Goal: Task Accomplishment & Management: Use online tool/utility

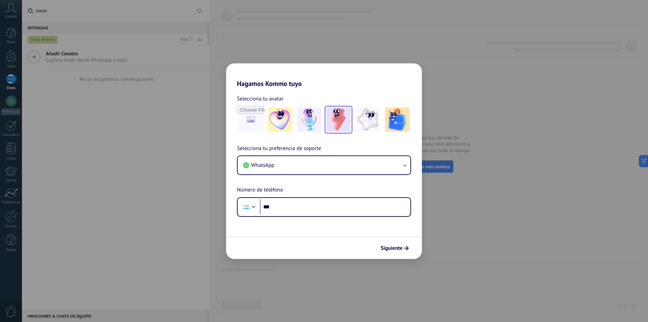
click at [338, 119] on img at bounding box center [338, 120] width 24 height 24
click at [305, 167] on button "WhatsApp" at bounding box center [324, 165] width 173 height 18
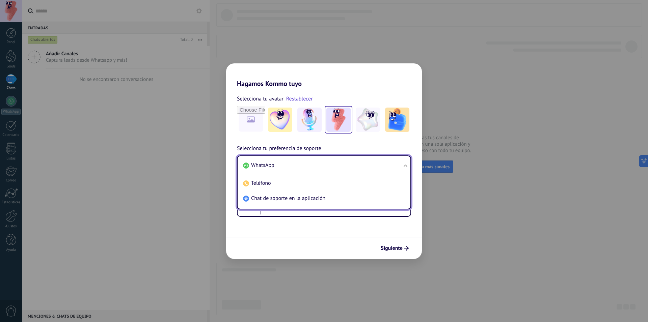
click at [289, 166] on li "WhatsApp" at bounding box center [322, 165] width 165 height 15
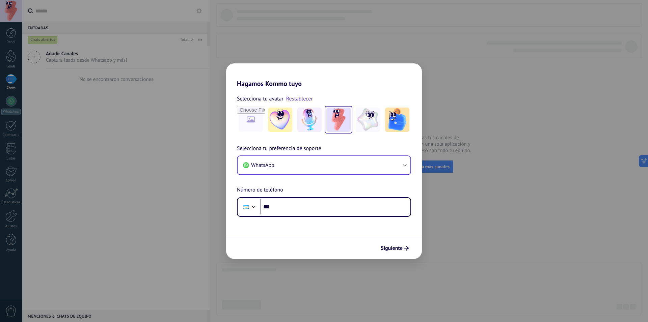
click at [289, 188] on div "Selecciona tu preferencia de soporte WhatsApp Número de teléfono Phone ***" at bounding box center [324, 180] width 196 height 73
click at [299, 208] on input "***" at bounding box center [335, 207] width 151 height 16
click at [297, 244] on div "Siguiente" at bounding box center [324, 248] width 196 height 22
click at [312, 205] on input "***" at bounding box center [335, 207] width 151 height 16
click at [305, 236] on form "Selecciona tu avatar Restablecer Selecciona tu preferencia de soporte WhatsApp …" at bounding box center [324, 173] width 196 height 171
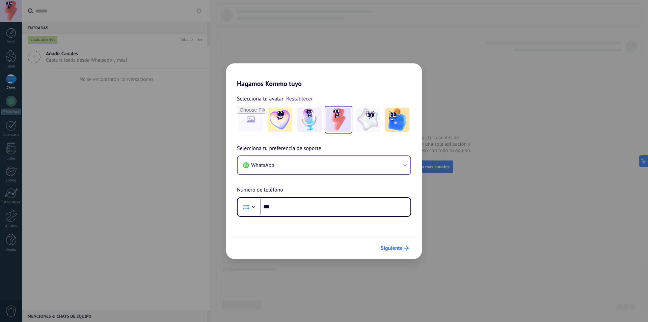
click at [392, 250] on span "Siguiente" at bounding box center [392, 248] width 22 height 5
click at [347, 235] on form "Selecciona tu avatar Restablecer Selecciona tu preferencia de soporte WhatsApp …" at bounding box center [324, 173] width 196 height 171
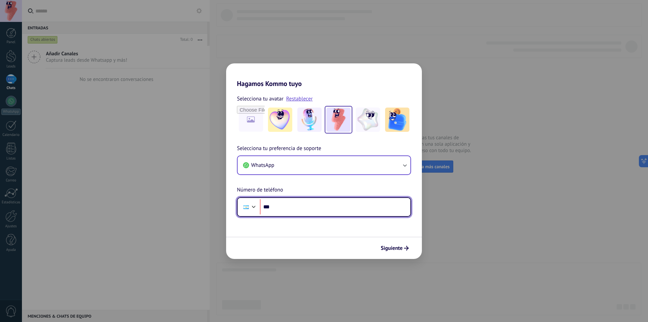
click at [333, 205] on input "***" at bounding box center [335, 207] width 151 height 16
click at [246, 208] on div at bounding box center [245, 208] width 5 height 4
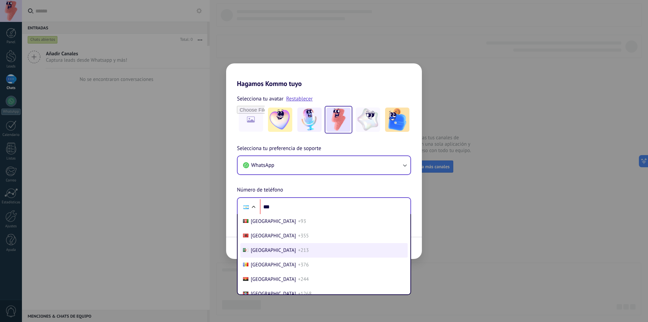
scroll to position [21, 0]
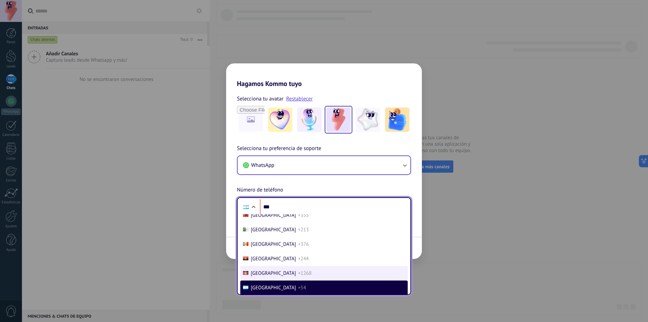
click at [275, 276] on span "[GEOGRAPHIC_DATA]" at bounding box center [273, 273] width 45 height 6
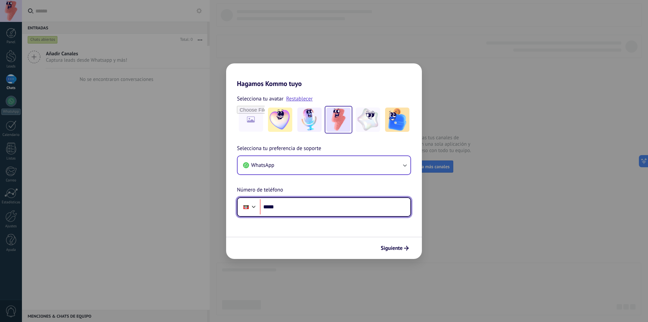
click at [250, 199] on div "Phone ***" at bounding box center [324, 207] width 174 height 20
click at [250, 205] on div at bounding box center [254, 206] width 8 height 8
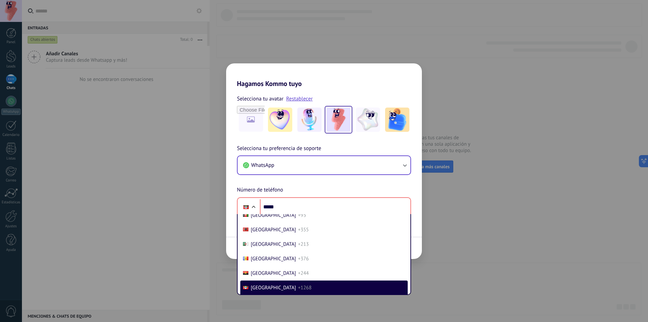
scroll to position [45, 0]
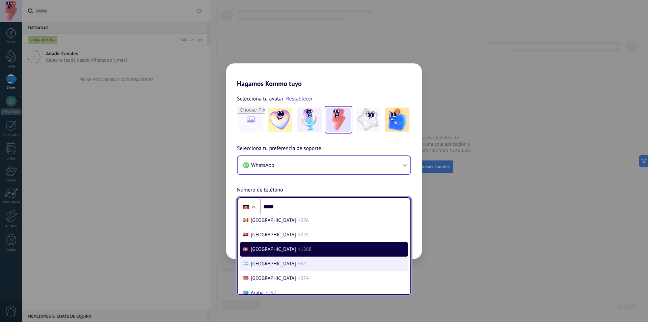
click at [288, 265] on li "[GEOGRAPHIC_DATA] +54" at bounding box center [323, 264] width 167 height 15
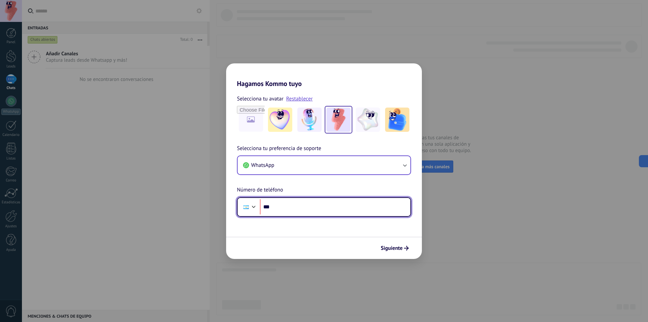
click at [297, 203] on input "***" at bounding box center [335, 207] width 151 height 16
click at [405, 217] on form "Selecciona tu avatar Restablecer Selecciona tu preferencia de soporte WhatsApp …" at bounding box center [324, 173] width 196 height 171
click at [400, 213] on input "***" at bounding box center [335, 207] width 151 height 16
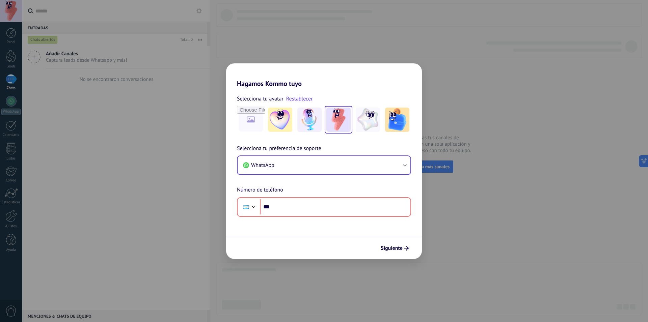
click at [348, 246] on div "Siguiente" at bounding box center [324, 248] width 196 height 22
click at [392, 249] on span "Siguiente" at bounding box center [392, 248] width 22 height 5
click at [400, 251] on span "Siguiente" at bounding box center [392, 248] width 22 height 5
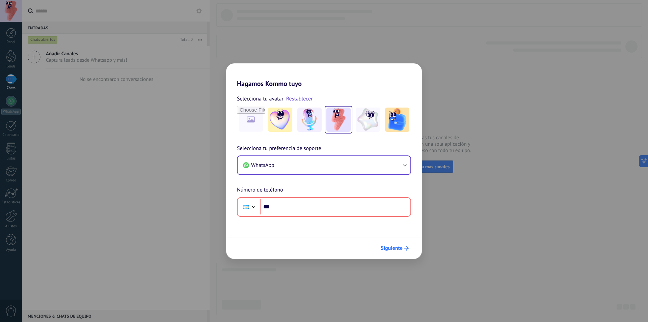
click at [400, 251] on span "Siguiente" at bounding box center [392, 248] width 22 height 5
click at [315, 236] on form "Selecciona tu avatar Restablecer Selecciona tu preferencia de soporte WhatsApp …" at bounding box center [324, 173] width 196 height 171
click at [303, 193] on div "Selecciona tu preferencia de soporte WhatsApp Número de teléfono Phone ***" at bounding box center [324, 180] width 196 height 73
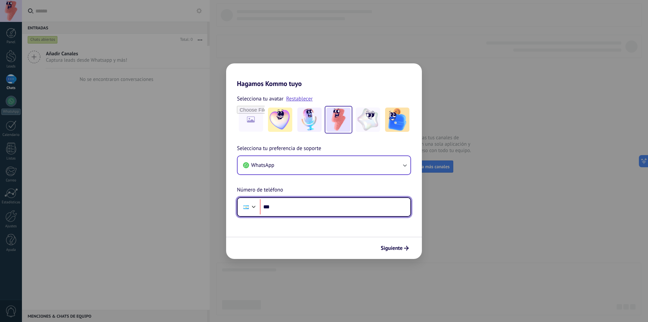
click at [311, 208] on input "***" at bounding box center [335, 207] width 151 height 16
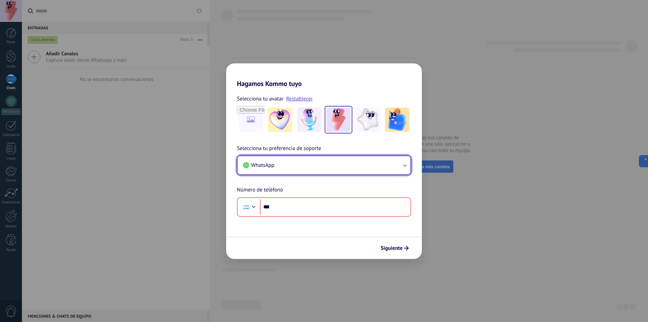
click at [305, 164] on button "WhatsApp" at bounding box center [324, 165] width 173 height 18
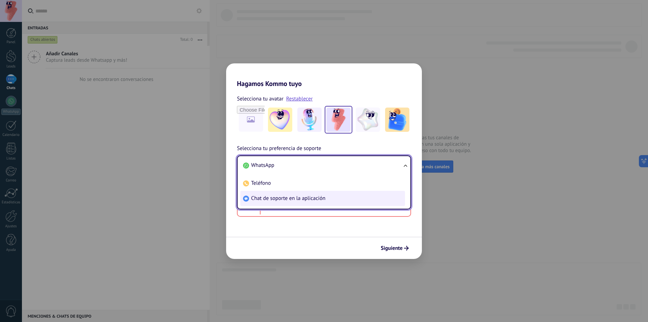
click at [272, 193] on li "Chat de soporte en la aplicación" at bounding box center [322, 198] width 165 height 15
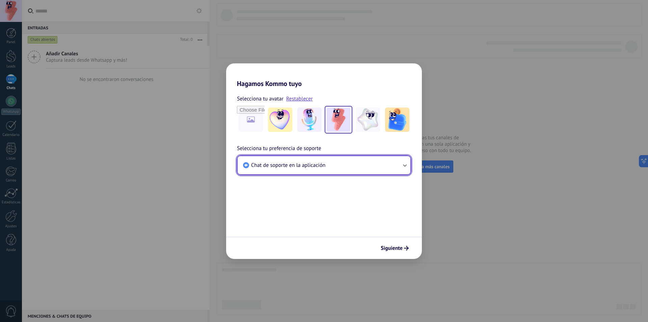
click at [286, 159] on button "Chat de soporte en la aplicación" at bounding box center [324, 165] width 173 height 18
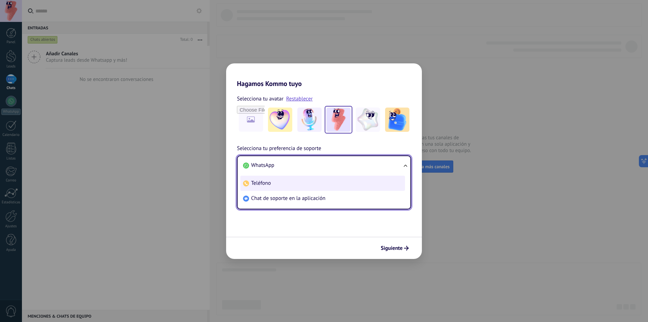
click at [277, 189] on li "Teléfono" at bounding box center [322, 183] width 165 height 15
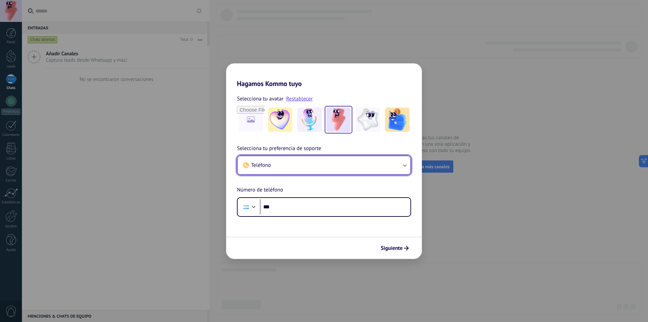
click at [289, 164] on button "Teléfono" at bounding box center [324, 165] width 173 height 18
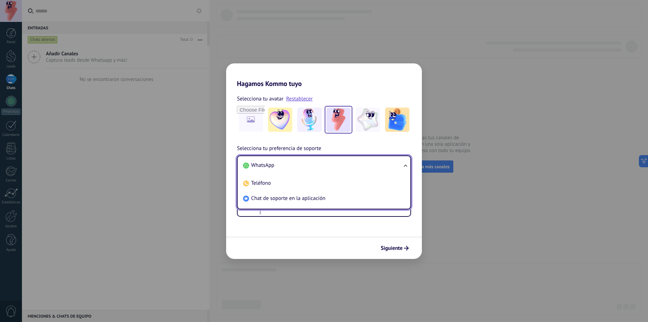
click at [278, 162] on li "WhatsApp" at bounding box center [322, 165] width 165 height 15
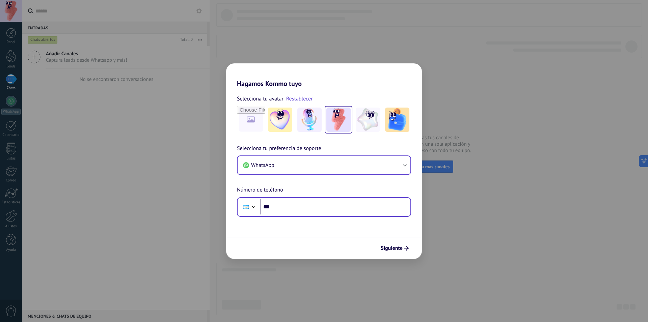
click at [308, 215] on div "Phone ***" at bounding box center [324, 207] width 174 height 20
click at [315, 204] on input "***" at bounding box center [335, 207] width 151 height 16
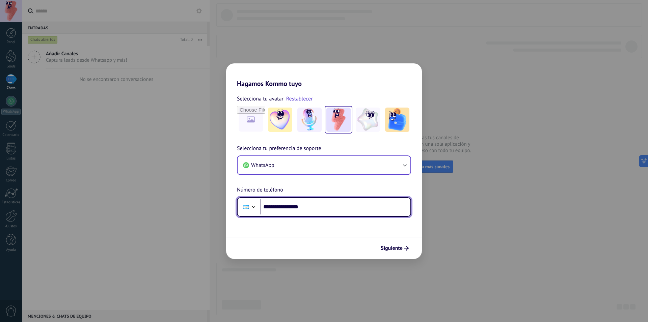
type input "**********"
click at [306, 244] on div "Siguiente" at bounding box center [324, 248] width 196 height 22
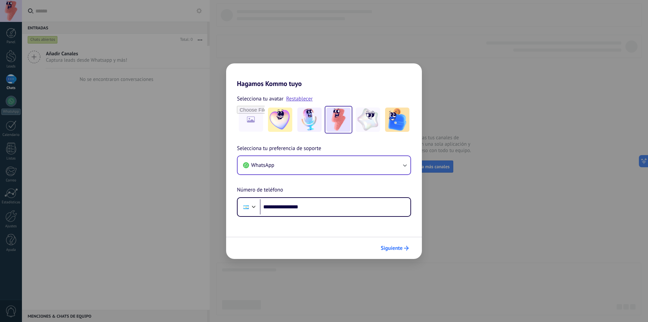
click at [390, 248] on span "Siguiente" at bounding box center [392, 248] width 22 height 5
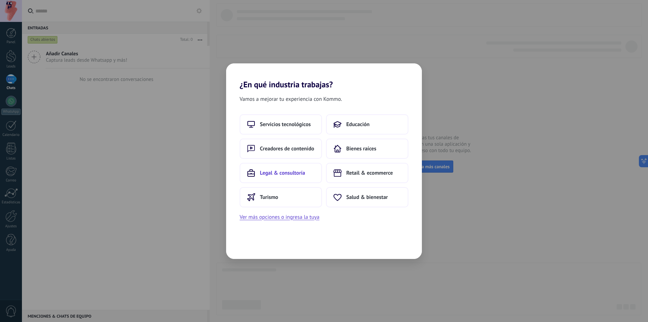
click at [288, 178] on button "Legal & consultoría" at bounding box center [281, 173] width 82 height 20
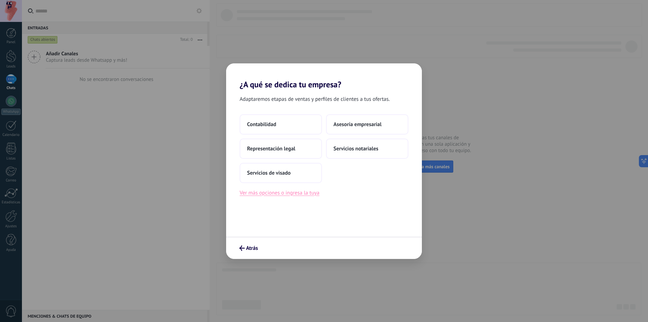
click at [296, 194] on button "Ver más opciones o ingresa la tuya" at bounding box center [280, 193] width 80 height 9
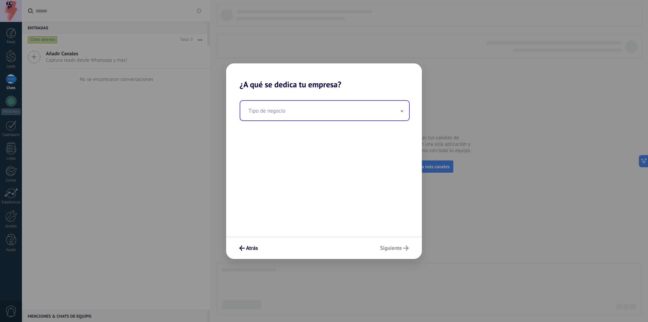
click at [296, 102] on input "text" at bounding box center [324, 111] width 169 height 20
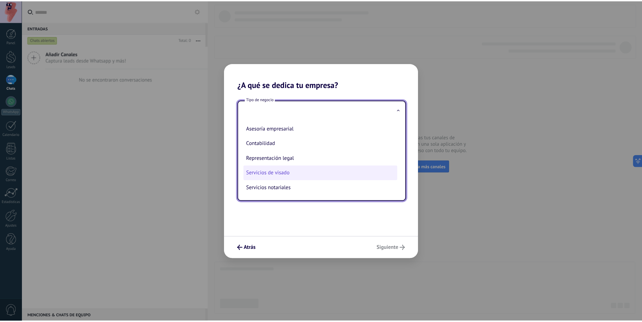
scroll to position [0, 0]
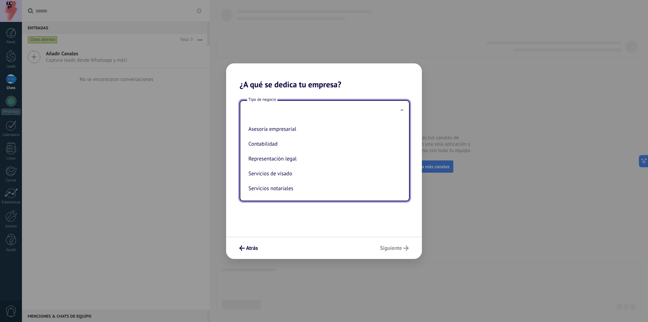
click at [324, 239] on div "Atrás Siguiente" at bounding box center [324, 248] width 196 height 22
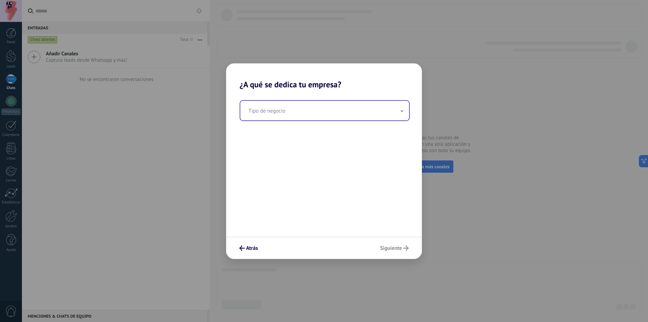
click at [296, 114] on input "text" at bounding box center [324, 111] width 169 height 20
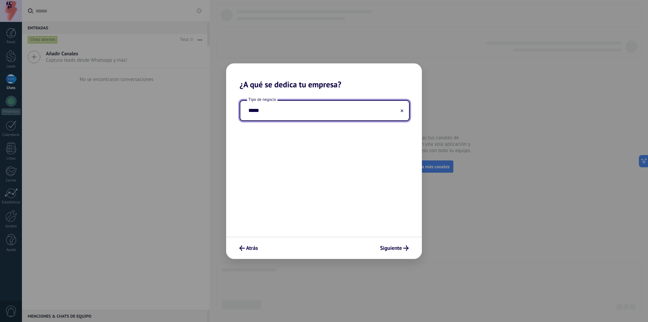
type input "******"
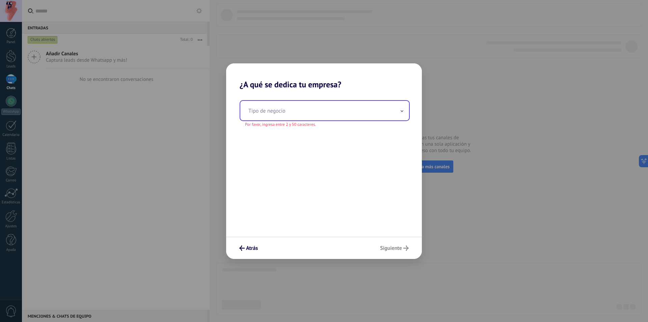
click at [354, 114] on input "text" at bounding box center [324, 111] width 169 height 20
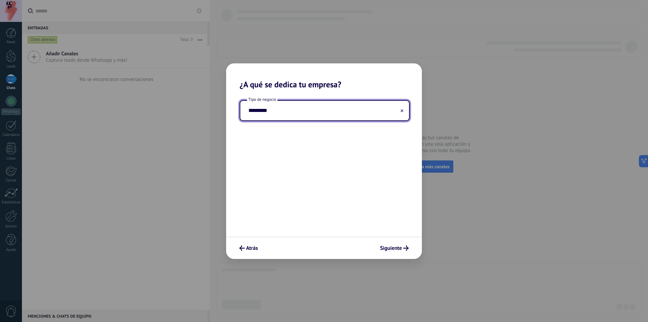
type input "*********"
click at [302, 193] on div "Tipo de negocio *********" at bounding box center [324, 163] width 196 height 148
click at [393, 250] on span "Siguiente" at bounding box center [391, 248] width 22 height 5
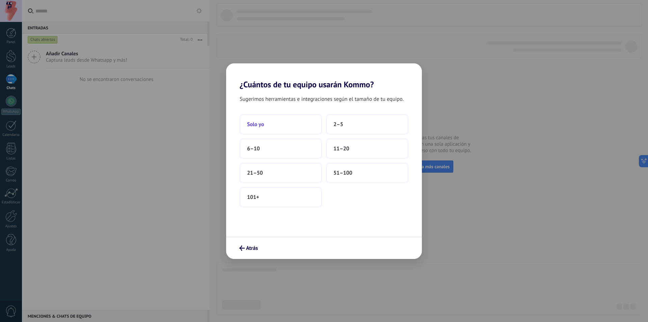
click at [303, 129] on button "Solo yo" at bounding box center [281, 124] width 82 height 20
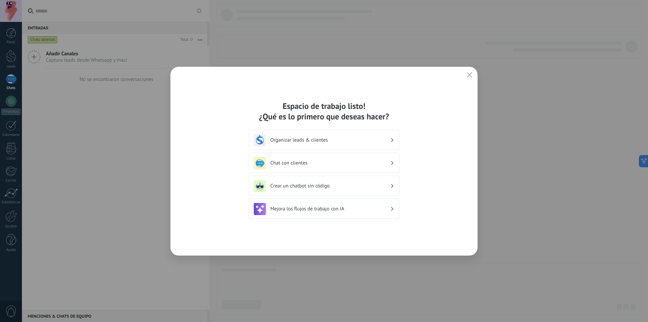
click at [376, 139] on h3 "Organizar leads & clientes" at bounding box center [330, 140] width 120 height 6
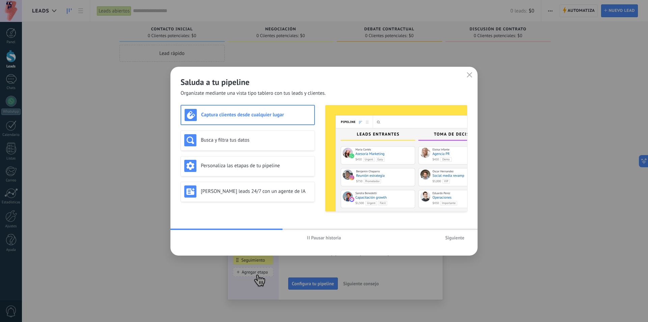
click at [318, 239] on span "Pausar historia" at bounding box center [326, 238] width 30 height 5
click at [260, 136] on div "Busca y filtra tus datos" at bounding box center [247, 140] width 127 height 12
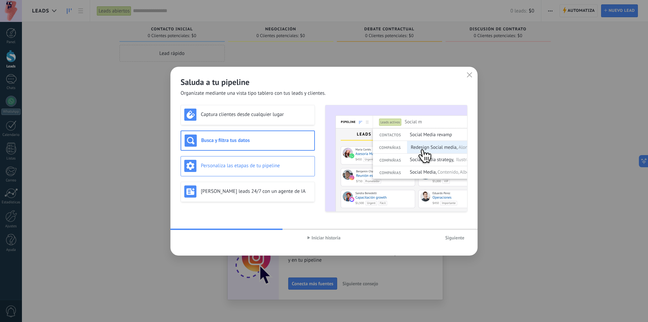
click at [258, 169] on div "Personaliza las etapas de tu pipeline" at bounding box center [247, 166] width 127 height 12
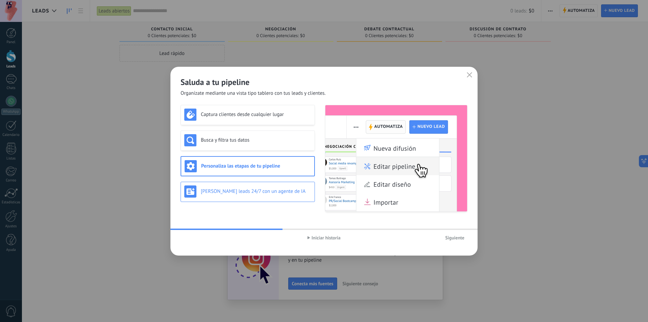
click at [253, 191] on h3 "[PERSON_NAME] leads 24/7 con un agente de IA" at bounding box center [256, 191] width 110 height 6
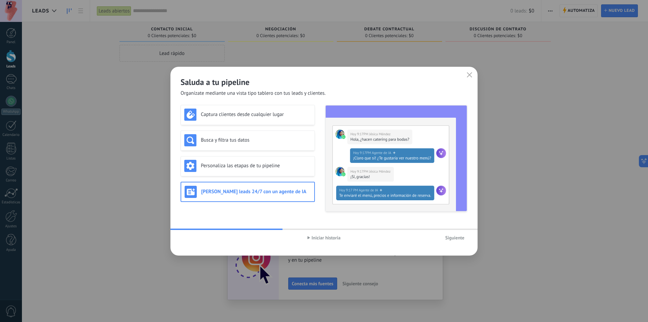
click at [472, 73] on button "button" at bounding box center [469, 75] width 9 height 9
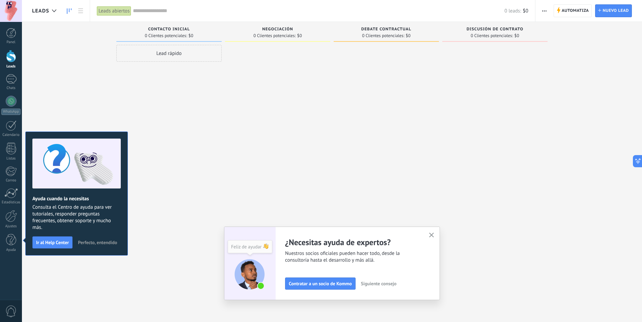
click at [106, 241] on span "Perfecto, entendido" at bounding box center [97, 242] width 39 height 5
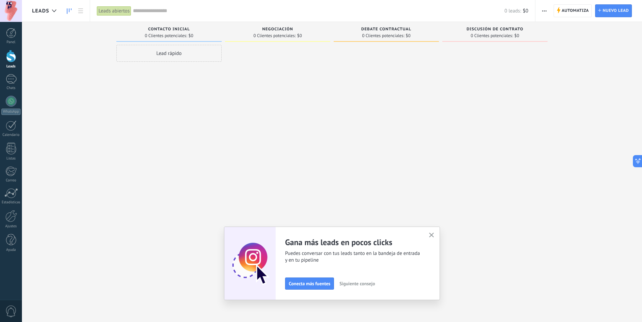
click at [431, 235] on button "button" at bounding box center [432, 235] width 8 height 9
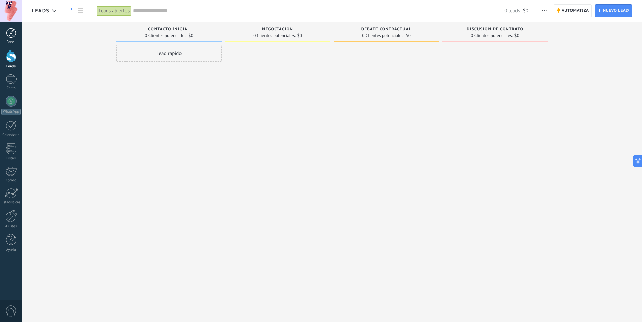
click at [10, 36] on div at bounding box center [11, 33] width 10 height 10
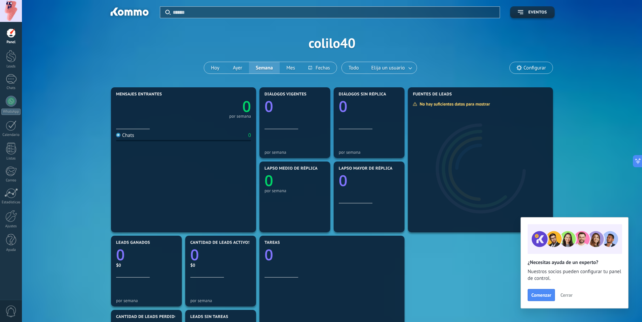
click at [569, 293] on span "Cerrar" at bounding box center [567, 295] width 12 height 5
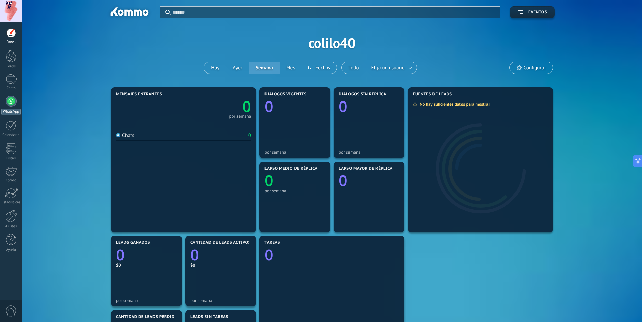
click at [11, 106] on div at bounding box center [11, 101] width 11 height 11
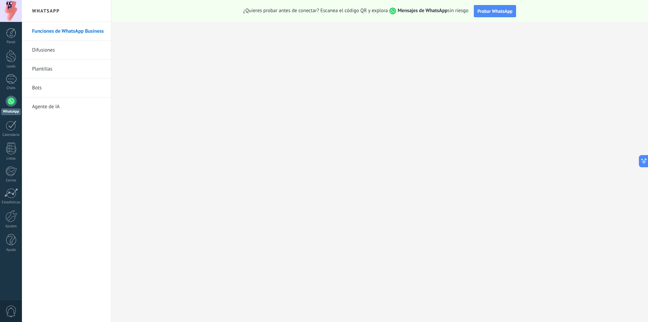
click at [49, 68] on link "Plantillas" at bounding box center [68, 69] width 72 height 19
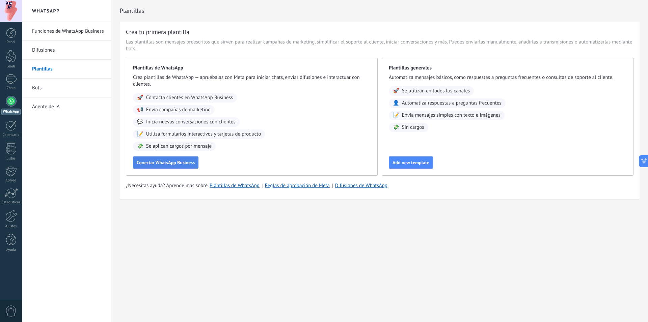
click at [172, 164] on span "Conectar WhatsApp Business" at bounding box center [166, 162] width 58 height 5
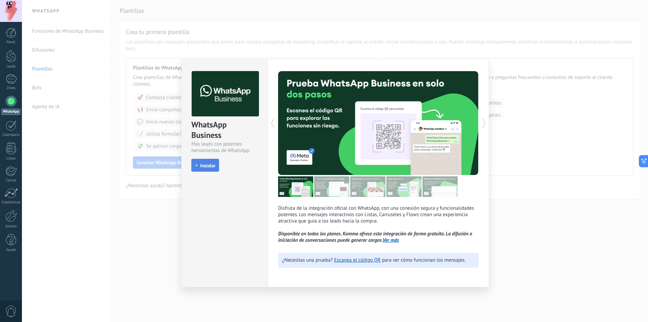
click at [214, 168] on span "Instalar" at bounding box center [207, 165] width 15 height 5
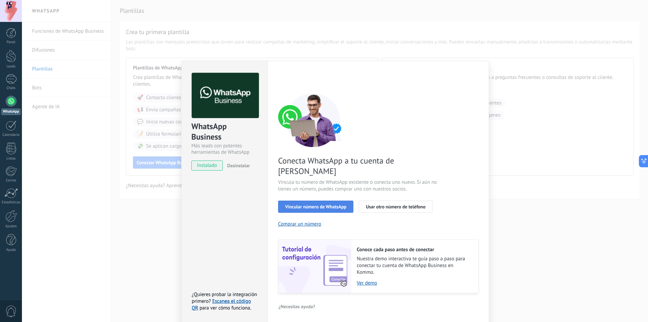
click at [302, 205] on span "Vincular número de WhatsApp" at bounding box center [315, 207] width 61 height 5
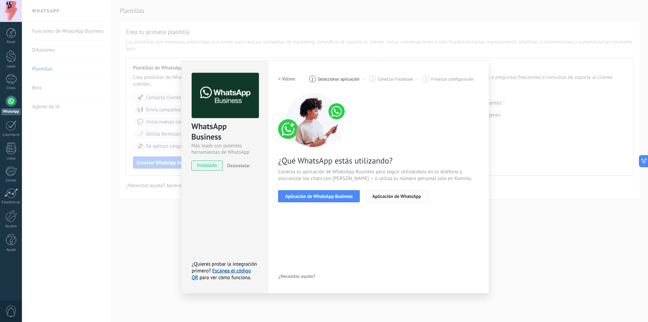
click at [386, 195] on span "Aplicación de WhatsApp" at bounding box center [396, 196] width 49 height 5
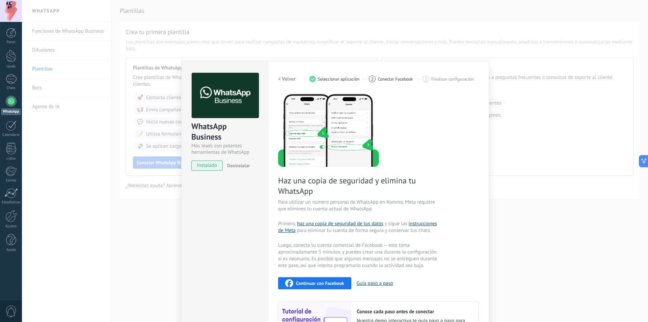
click at [284, 80] on h2 "< Volver" at bounding box center [287, 79] width 18 height 6
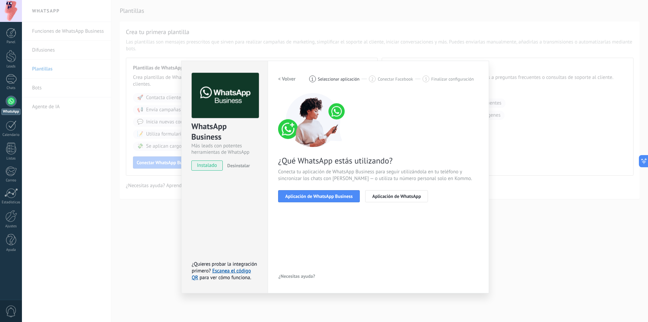
click at [101, 135] on div "WhatsApp Business Más leads con potentes herramientas de WhatsApp instalado Des…" at bounding box center [335, 161] width 626 height 322
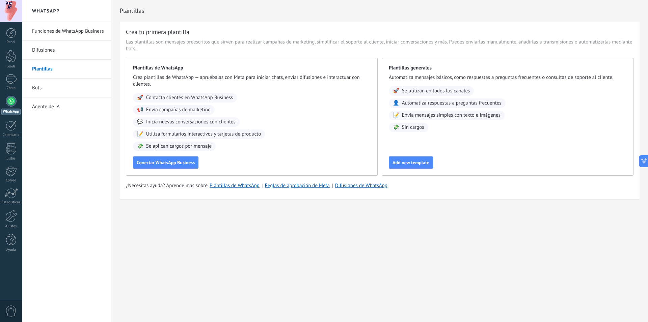
click at [51, 87] on link "Bots" at bounding box center [68, 88] width 72 height 19
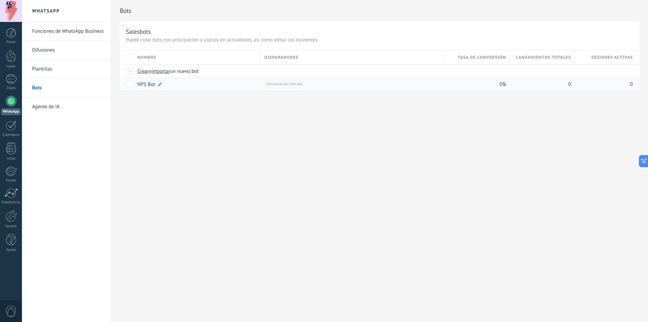
click at [148, 87] on link "NPS Bot" at bounding box center [146, 84] width 18 height 6
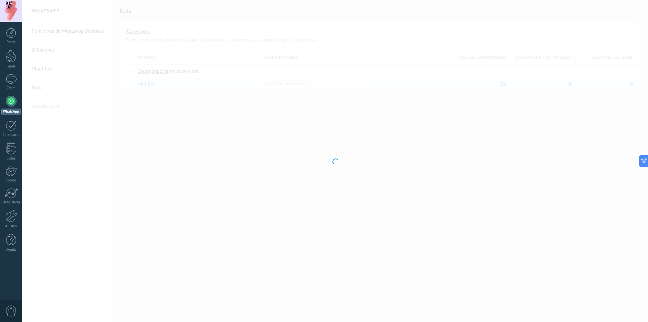
type input "*******"
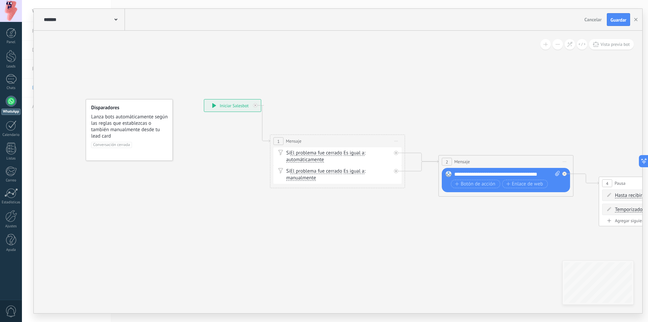
drag, startPoint x: 455, startPoint y: 210, endPoint x: 482, endPoint y: 227, distance: 32.1
click at [145, 136] on span "Lanza bots automáticamente según las reglas que establezcas o también manualmen…" at bounding box center [129, 127] width 77 height 26
click at [123, 145] on span "Conversación cerrada" at bounding box center [111, 145] width 41 height 6
click at [239, 100] on div "**********" at bounding box center [232, 106] width 57 height 12
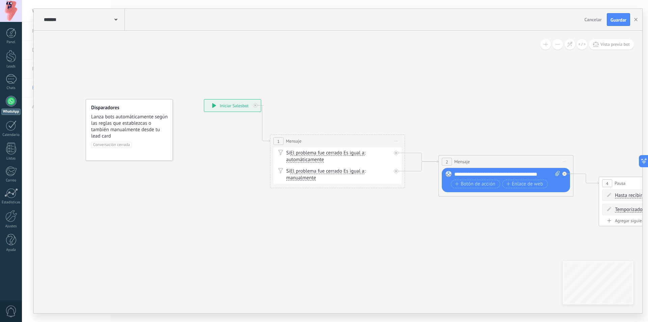
click at [214, 104] on icon at bounding box center [214, 105] width 4 height 5
drag, startPoint x: 227, startPoint y: 105, endPoint x: 267, endPoint y: 85, distance: 44.5
click at [267, 85] on div "**********" at bounding box center [256, 89] width 57 height 12
drag, startPoint x: 251, startPoint y: 86, endPoint x: 213, endPoint y: 86, distance: 38.8
click at [213, 86] on div "**********" at bounding box center [221, 89] width 57 height 12
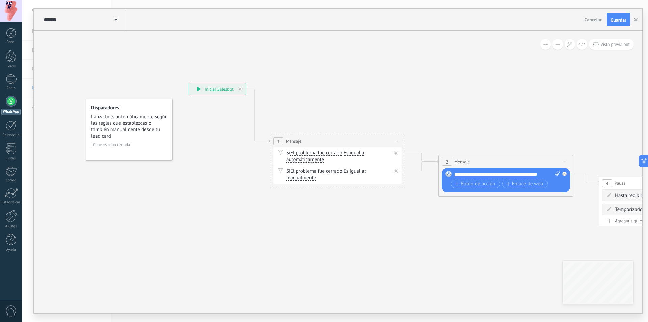
click at [340, 164] on div "Si El problema fue cerrado El problema fue cerrado El problema fue cerrado El p…" at bounding box center [337, 157] width 128 height 18
click at [319, 143] on div "1 Mensaje ******* Iniciar vista previa aquí" at bounding box center [337, 141] width 134 height 12
click at [278, 141] on span "1" at bounding box center [278, 142] width 2 height 6
drag, startPoint x: 292, startPoint y: 141, endPoint x: 275, endPoint y: 138, distance: 17.1
click at [275, 138] on span "Mensaje" at bounding box center [277, 138] width 16 height 6
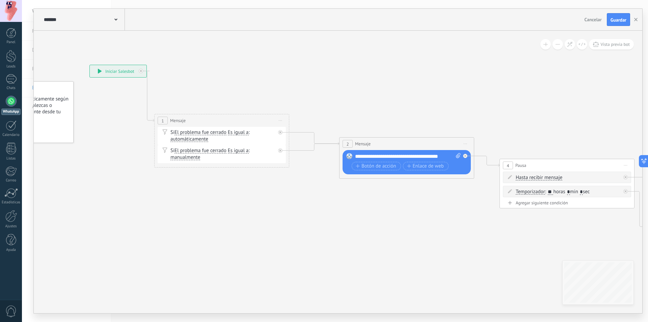
drag, startPoint x: 579, startPoint y: 107, endPoint x: 479, endPoint y: 89, distance: 100.8
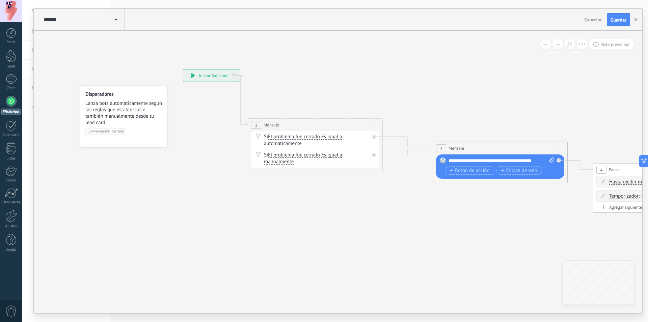
drag, startPoint x: 208, startPoint y: 86, endPoint x: 167, endPoint y: 84, distance: 40.6
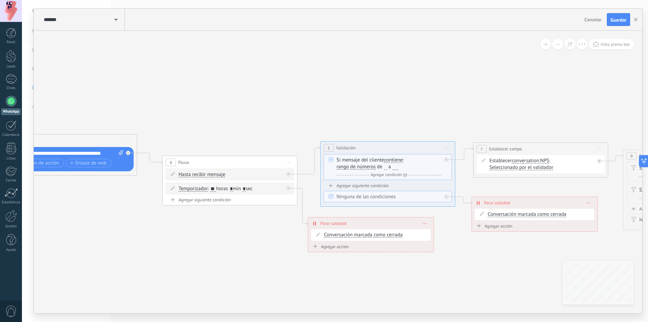
drag, startPoint x: 560, startPoint y: 91, endPoint x: 263, endPoint y: 90, distance: 296.7
click at [263, 90] on icon at bounding box center [484, 160] width 1803 height 535
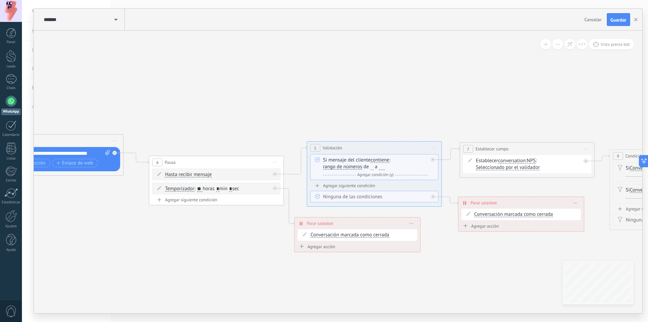
drag, startPoint x: 541, startPoint y: 97, endPoint x: 256, endPoint y: 97, distance: 284.9
click at [256, 97] on icon at bounding box center [471, 160] width 1803 height 535
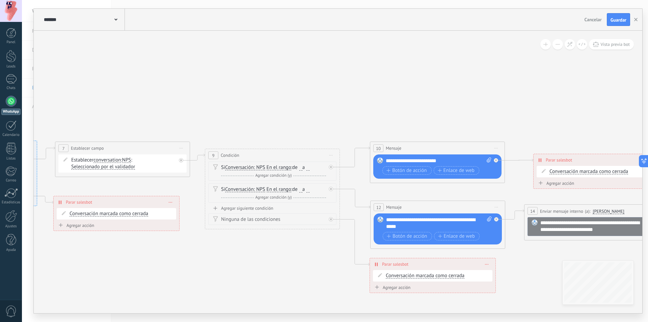
drag, startPoint x: 527, startPoint y: 102, endPoint x: 374, endPoint y: 98, distance: 152.6
click at [375, 98] on icon at bounding box center [66, 177] width 1803 height 570
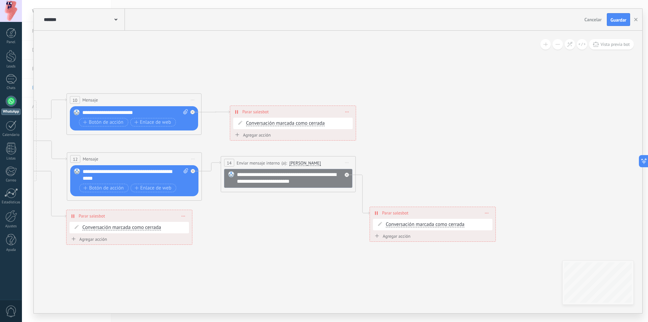
drag, startPoint x: 542, startPoint y: 71, endPoint x: 264, endPoint y: 77, distance: 277.9
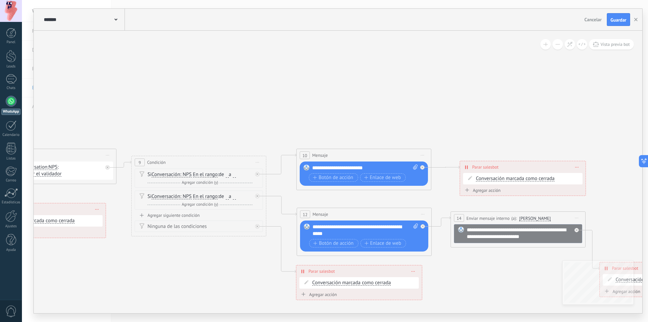
drag, startPoint x: 136, startPoint y: 73, endPoint x: 363, endPoint y: 126, distance: 233.1
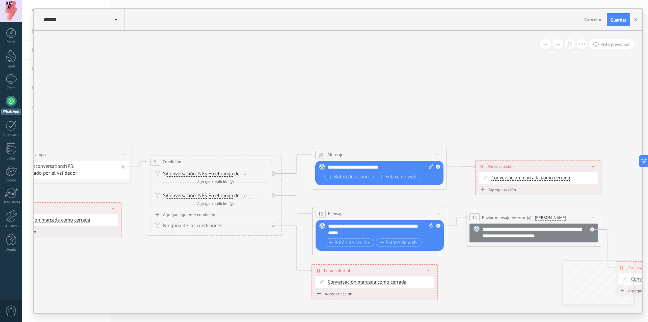
drag, startPoint x: 151, startPoint y: 116, endPoint x: 239, endPoint y: 93, distance: 91.2
click at [237, 93] on icon at bounding box center [8, 184] width 1803 height 570
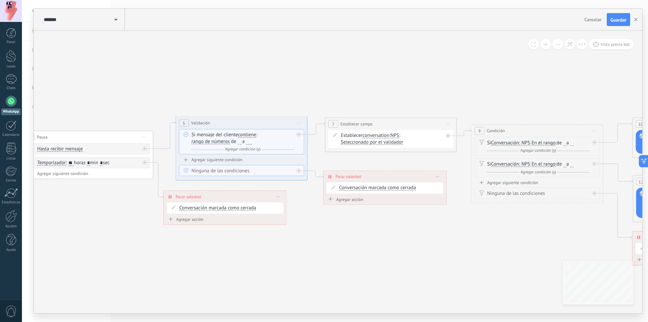
drag, startPoint x: 139, startPoint y: 53, endPoint x: 456, endPoint y: 90, distance: 318.4
click at [456, 90] on icon at bounding box center [336, 152] width 1761 height 557
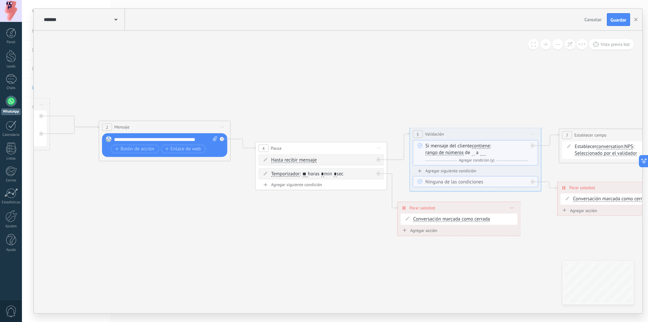
drag, startPoint x: 175, startPoint y: 92, endPoint x: 374, endPoint y: 98, distance: 199.2
click at [374, 98] on icon at bounding box center [570, 163] width 1761 height 557
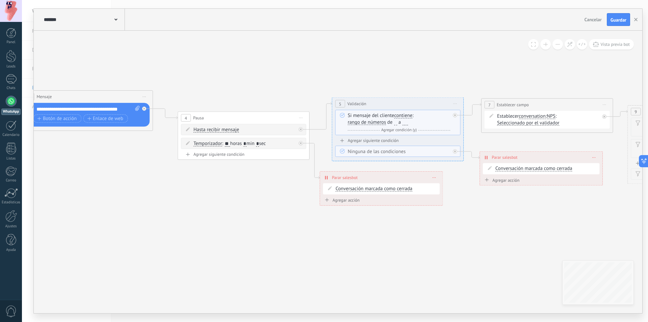
drag, startPoint x: 218, startPoint y: 95, endPoint x: 127, endPoint y: 64, distance: 95.7
click at [127, 64] on icon at bounding box center [493, 133] width 1761 height 557
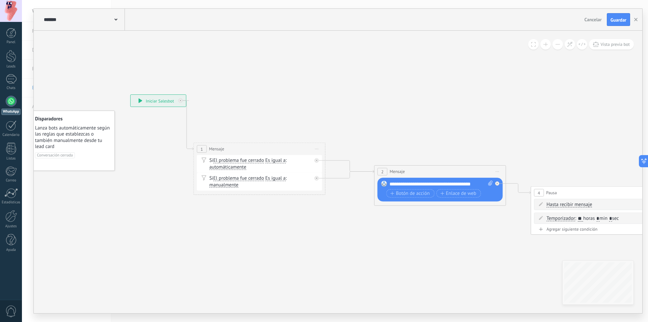
drag, startPoint x: 158, startPoint y: 66, endPoint x: 517, endPoint y: 141, distance: 367.2
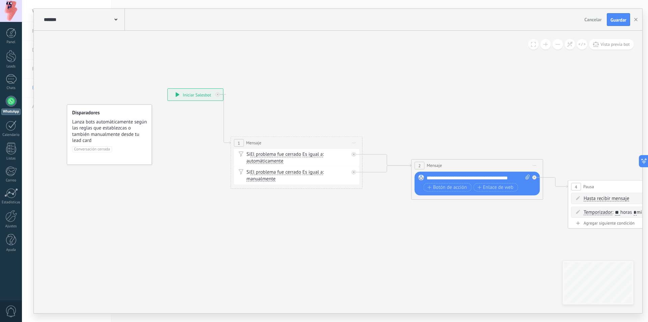
drag, startPoint x: 263, startPoint y: 113, endPoint x: 298, endPoint y: 107, distance: 35.5
click at [179, 93] on icon at bounding box center [178, 94] width 4 height 5
drag, startPoint x: 189, startPoint y: 93, endPoint x: 183, endPoint y: 81, distance: 13.6
click at [183, 81] on div "**********" at bounding box center [188, 82] width 55 height 12
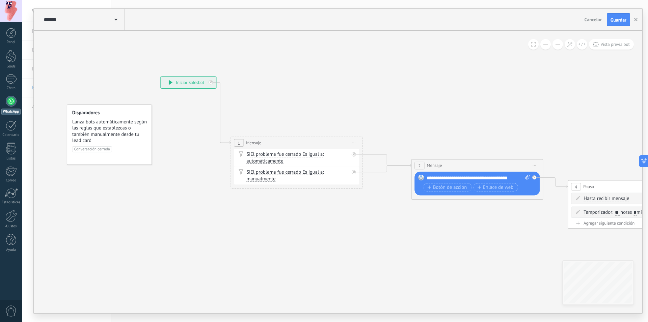
click at [183, 81] on div "**********" at bounding box center [188, 83] width 55 height 12
click at [170, 81] on icon at bounding box center [171, 82] width 4 height 5
click at [103, 15] on div "******* NPS Bot" at bounding box center [83, 20] width 83 height 22
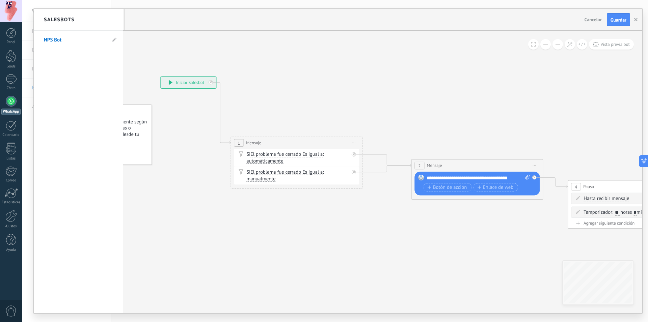
click at [305, 71] on div at bounding box center [338, 161] width 609 height 305
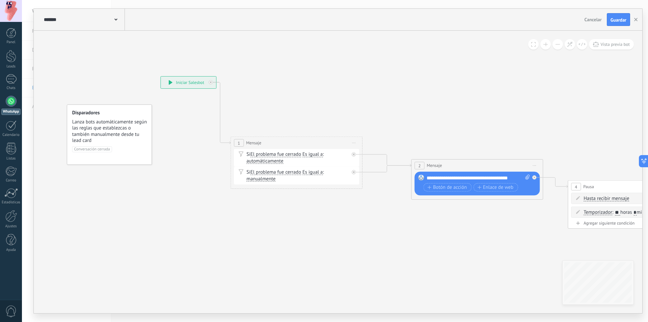
click at [241, 154] on icon at bounding box center [240, 154] width 5 height 6
click at [259, 156] on div "Si El problema fue cerrado El problema fue cerrado El problema fue cerrado El p…" at bounding box center [297, 158] width 103 height 13
click at [260, 162] on span "automáticamente" at bounding box center [264, 161] width 37 height 5
click at [260, 162] on button "automáticamente" at bounding box center [284, 161] width 82 height 12
click at [260, 162] on span "automáticamente" at bounding box center [279, 161] width 80 height 7
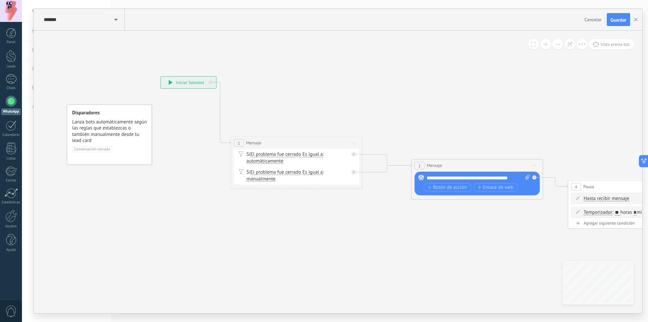
click at [260, 162] on span "automáticamente" at bounding box center [264, 161] width 37 height 5
click at [260, 162] on button "automáticamente" at bounding box center [284, 161] width 82 height 12
click at [334, 164] on div "Si El problema fue cerrado El problema fue cerrado El problema fue cerrado El p…" at bounding box center [297, 158] width 103 height 13
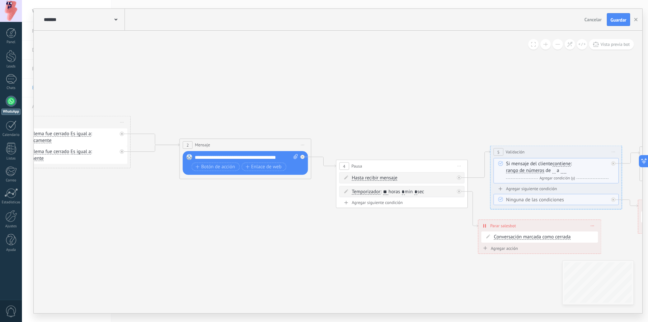
drag, startPoint x: 526, startPoint y: 102, endPoint x: 294, endPoint y: 81, distance: 232.8
click at [294, 81] on icon at bounding box center [647, 158] width 1767 height 535
click at [263, 144] on div "2 Mensaje ******* (a): Todos los contactos - canales seleccionados Todos los co…" at bounding box center [240, 144] width 131 height 12
click at [296, 156] on div at bounding box center [297, 157] width 4 height 4
click at [298, 157] on div "Reemplazar Quitar Convertir a mensaje de voz Arrastre la imagen aquí para adjun…" at bounding box center [240, 163] width 125 height 24
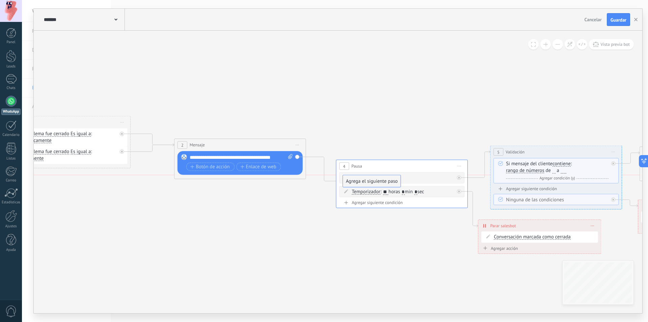
drag, startPoint x: 371, startPoint y: 217, endPoint x: 386, endPoint y: 177, distance: 42.3
drag, startPoint x: 380, startPoint y: 177, endPoint x: 332, endPoint y: 230, distance: 71.0
click at [298, 158] on icon at bounding box center [297, 157] width 2 height 2
drag, startPoint x: 335, startPoint y: 213, endPoint x: 417, endPoint y: 168, distance: 93.5
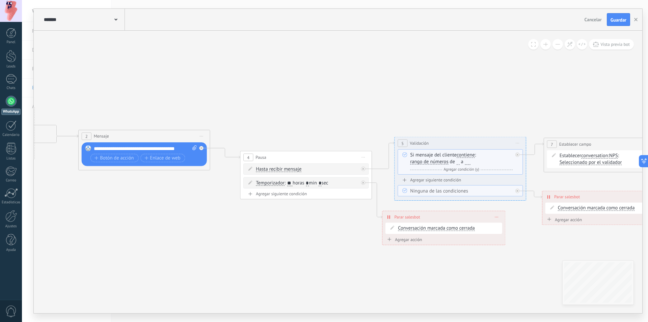
drag, startPoint x: 458, startPoint y: 113, endPoint x: 362, endPoint y: 104, distance: 96.6
click at [362, 104] on icon at bounding box center [551, 149] width 1767 height 534
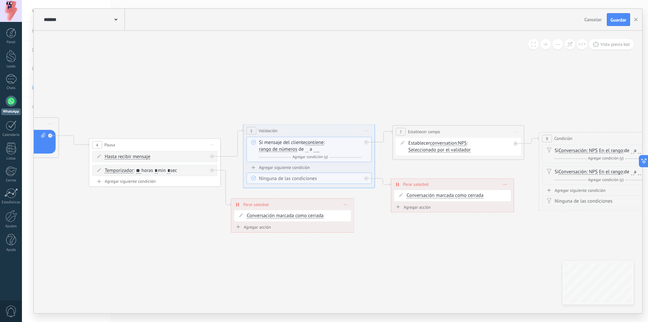
drag, startPoint x: 519, startPoint y: 89, endPoint x: 382, endPoint y: 76, distance: 137.7
click at [382, 76] on icon at bounding box center [400, 137] width 1767 height 534
drag, startPoint x: 294, startPoint y: 206, endPoint x: 294, endPoint y: 203, distance: 3.8
click at [294, 203] on div "**********" at bounding box center [304, 199] width 123 height 11
click at [287, 82] on icon at bounding box center [400, 154] width 1767 height 569
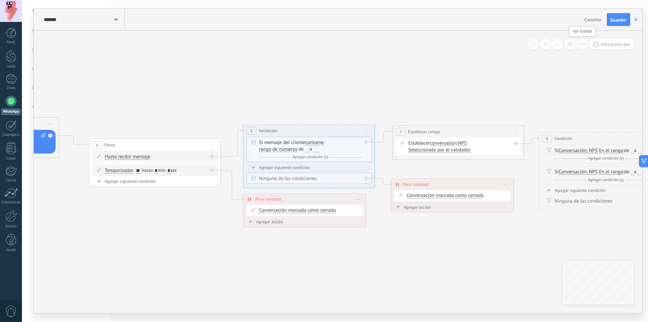
click at [584, 46] on icon at bounding box center [582, 45] width 7 height 4
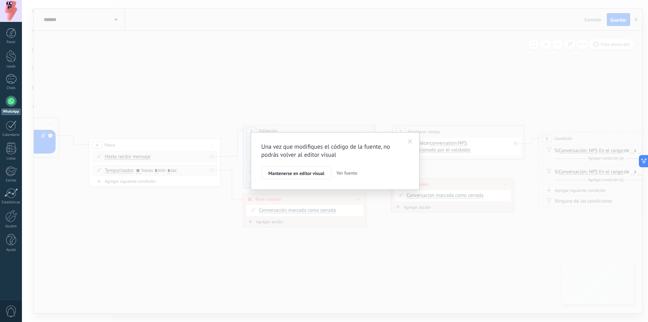
click at [411, 140] on span at bounding box center [410, 141] width 4 height 5
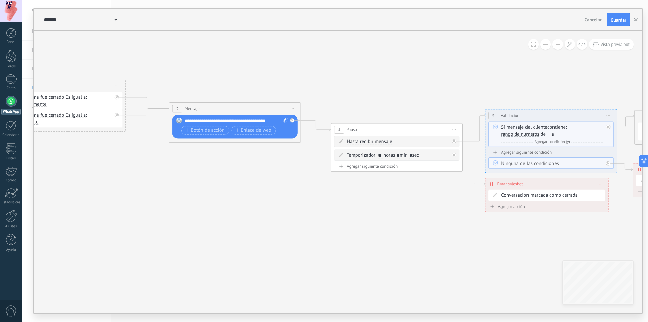
drag, startPoint x: 235, startPoint y: 75, endPoint x: 477, endPoint y: 60, distance: 242.5
click at [477, 60] on icon at bounding box center [642, 139] width 1767 height 569
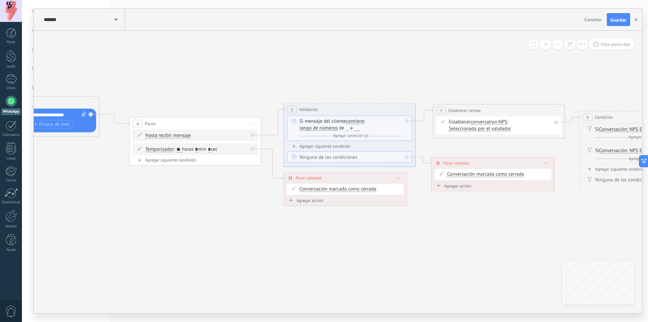
drag, startPoint x: 516, startPoint y: 74, endPoint x: 323, endPoint y: 69, distance: 193.1
click at [323, 69] on icon at bounding box center [440, 132] width 1767 height 569
click at [196, 150] on span ": ** horas * min * sec" at bounding box center [196, 149] width 44 height 6
click at [163, 150] on span "Temporizador" at bounding box center [159, 149] width 29 height 5
click at [163, 150] on button "Temporizador" at bounding box center [183, 150] width 82 height 12
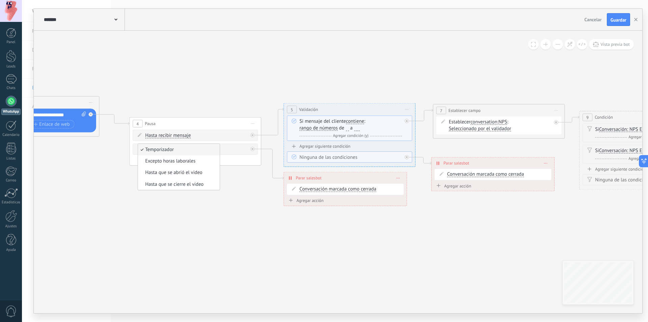
click at [243, 207] on icon at bounding box center [440, 132] width 1767 height 569
click at [211, 152] on input "*" at bounding box center [209, 149] width 3 height 5
click at [186, 148] on span ": ** horas * min * sec" at bounding box center [196, 149] width 44 height 6
click at [179, 148] on input "**" at bounding box center [179, 149] width 5 height 5
click at [179, 151] on input "**" at bounding box center [179, 149] width 5 height 5
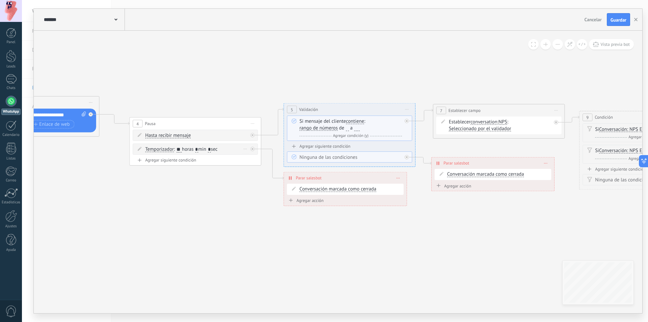
click at [179, 151] on input "**" at bounding box center [179, 149] width 5 height 5
type input "**"
click at [142, 182] on icon at bounding box center [440, 132] width 1767 height 569
click at [179, 161] on div "Agregar siguiente condición" at bounding box center [195, 161] width 125 height 6
click at [320, 216] on div "Agrega el siguiente paso" at bounding box center [312, 216] width 58 height 11
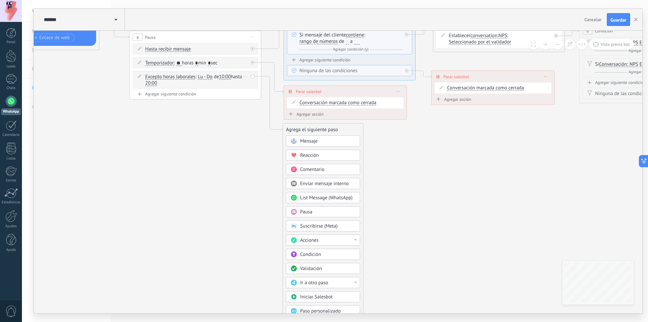
click at [254, 76] on div "Excepto horas laborales Excepto horas laborales Hasta que se abrió el video Has…" at bounding box center [195, 80] width 125 height 18
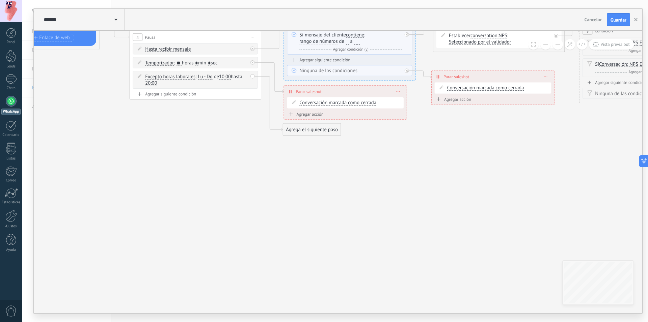
click at [308, 129] on div "Agrega el siguiente paso" at bounding box center [312, 129] width 58 height 11
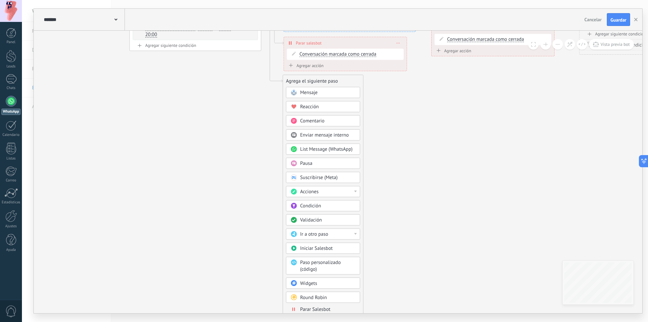
click at [285, 247] on div "Agrega el siguiente paso Mensaje Mensaje Mensaje Reacción Comentario Enviar men…" at bounding box center [323, 196] width 81 height 242
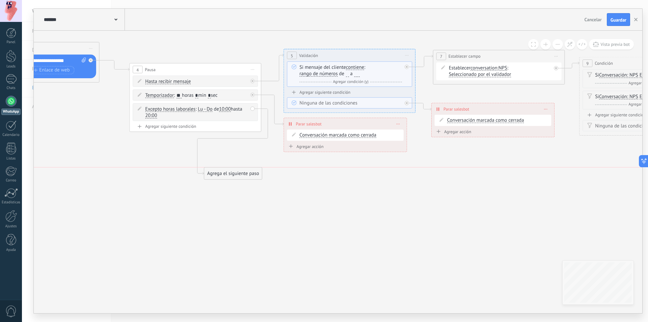
drag, startPoint x: 320, startPoint y: 157, endPoint x: 216, endPoint y: 189, distance: 109.5
click at [216, 179] on div "Agrega el siguiente paso" at bounding box center [233, 173] width 58 height 11
click at [596, 21] on span "Cancelar" at bounding box center [593, 20] width 17 height 6
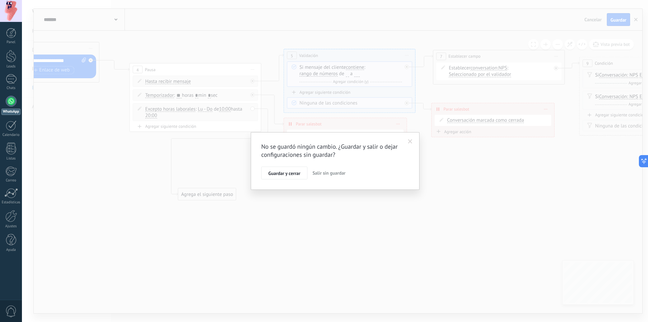
click at [330, 171] on span "Salir sin guardar" at bounding box center [329, 173] width 33 height 6
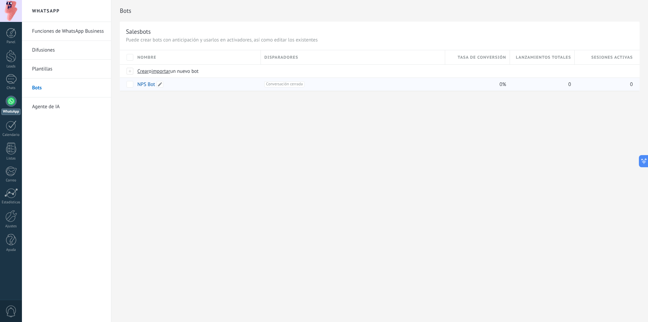
click at [144, 86] on link "NPS Bot" at bounding box center [146, 84] width 18 height 6
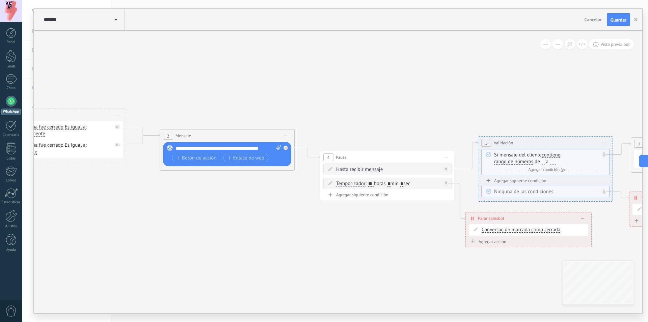
drag, startPoint x: 501, startPoint y: 231, endPoint x: 200, endPoint y: 215, distance: 301.5
click at [200, 215] on icon at bounding box center [650, 163] width 1788 height 518
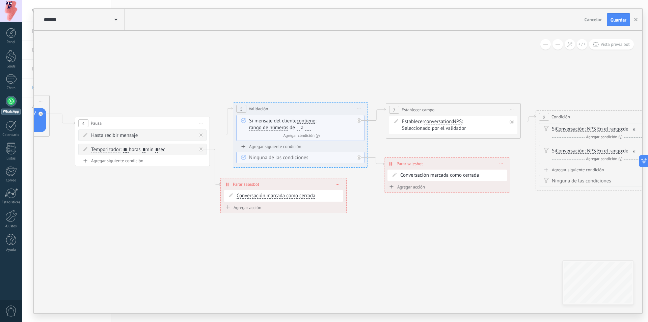
drag, startPoint x: 524, startPoint y: 279, endPoint x: 328, endPoint y: 253, distance: 197.8
click at [328, 253] on icon at bounding box center [405, 147] width 1788 height 554
click at [376, 240] on icon at bounding box center [405, 147] width 1788 height 554
click at [380, 238] on icon at bounding box center [405, 147] width 1788 height 554
click at [201, 136] on icon at bounding box center [201, 135] width 2 height 2
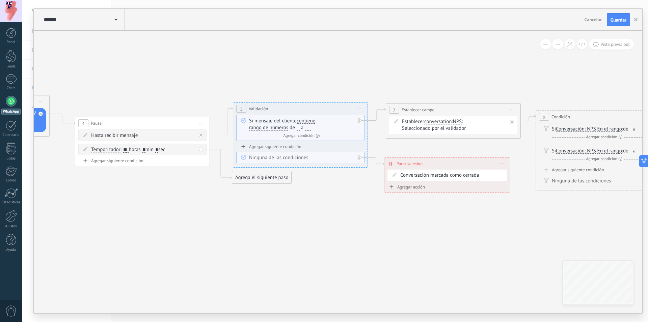
click at [267, 178] on div "Agrega el siguiente paso" at bounding box center [261, 177] width 59 height 11
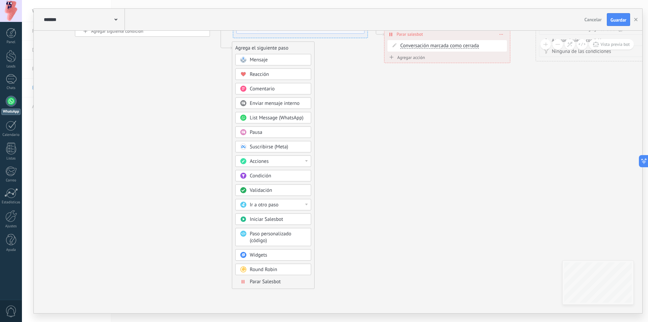
click at [265, 280] on span "Parar Salesbot" at bounding box center [265, 282] width 31 height 6
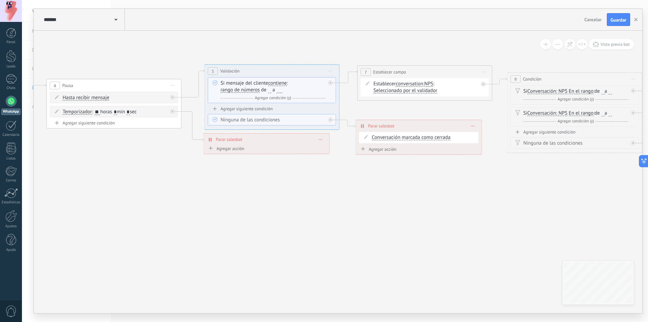
drag, startPoint x: 376, startPoint y: 104, endPoint x: 303, endPoint y: 200, distance: 121.2
click at [303, 200] on icon at bounding box center [377, 110] width 1788 height 554
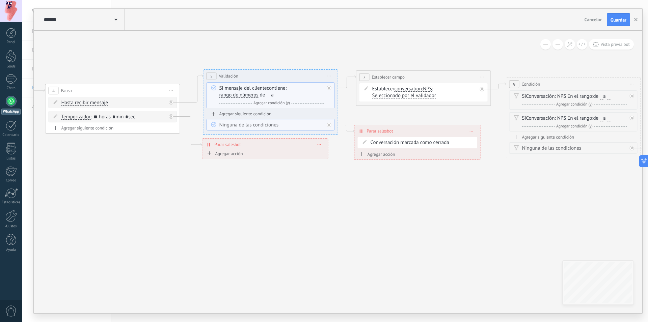
click at [224, 156] on div "Agregar acción" at bounding box center [224, 153] width 37 height 5
click at [224, 156] on button "Conversación marcada como cerrada" at bounding box center [244, 154] width 84 height 12
click at [262, 152] on span "Conversación marcada como cerrada" at bounding box center [244, 154] width 82 height 6
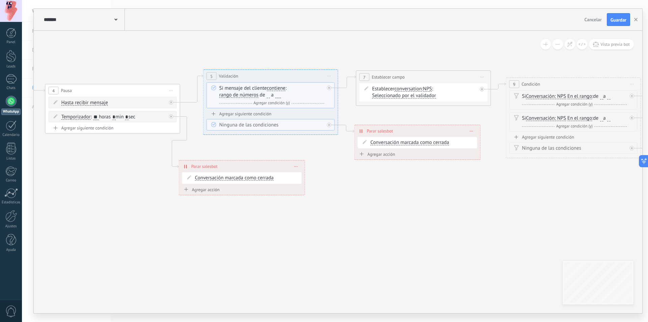
drag, startPoint x: 277, startPoint y: 143, endPoint x: 254, endPoint y: 165, distance: 31.8
click at [254, 165] on div "**********" at bounding box center [242, 167] width 126 height 12
click at [353, 212] on icon at bounding box center [376, 115] width 1788 height 554
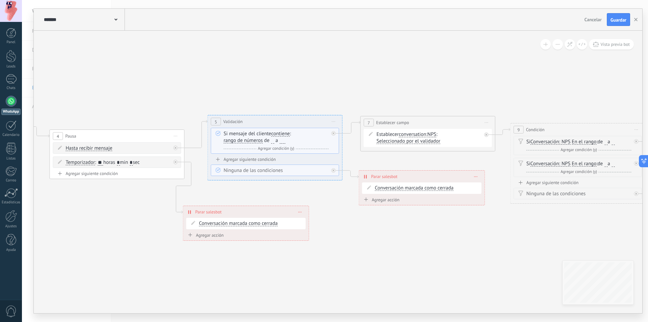
drag, startPoint x: 352, startPoint y: 38, endPoint x: 357, endPoint y: 83, distance: 45.8
click at [357, 83] on icon at bounding box center [380, 160] width 1788 height 554
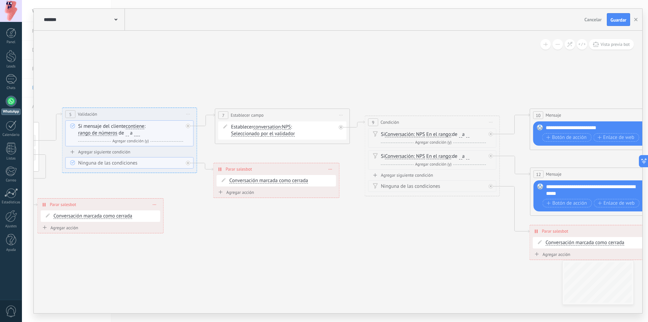
drag, startPoint x: 476, startPoint y: 58, endPoint x: 330, endPoint y: 50, distance: 145.7
click at [330, 50] on icon at bounding box center [234, 153] width 1788 height 554
click at [286, 133] on span "Seleccionado por el validador" at bounding box center [263, 133] width 64 height 5
click at [286, 133] on button "Seleccionado por el validador" at bounding box center [270, 134] width 84 height 12
click at [282, 69] on icon at bounding box center [234, 153] width 1788 height 554
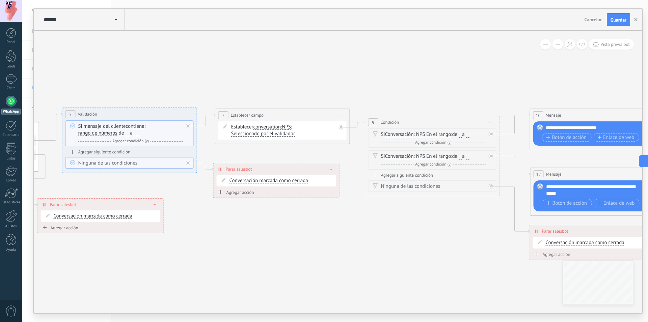
click at [263, 128] on span "conversation" at bounding box center [267, 127] width 28 height 5
click at [263, 128] on button "conversation" at bounding box center [292, 127] width 84 height 12
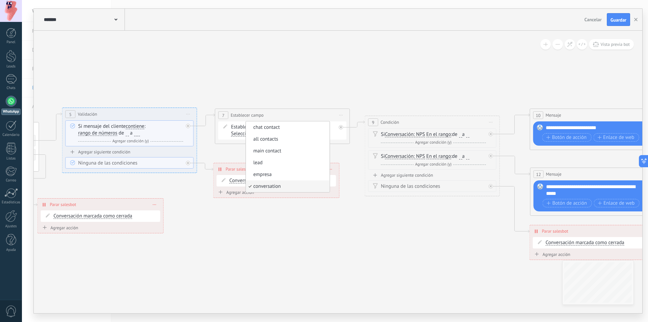
click at [278, 51] on icon at bounding box center [234, 153] width 1788 height 554
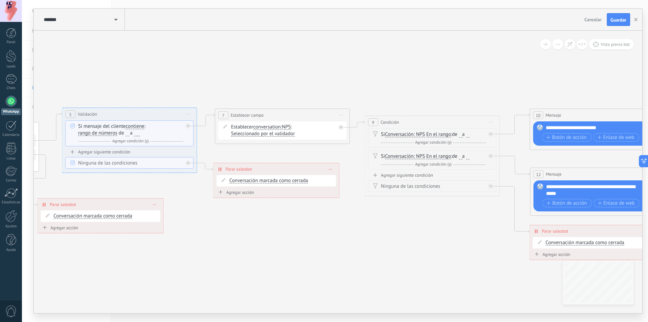
click at [273, 128] on span "conversation" at bounding box center [267, 127] width 28 height 5
click at [273, 128] on button "conversation" at bounding box center [292, 127] width 84 height 12
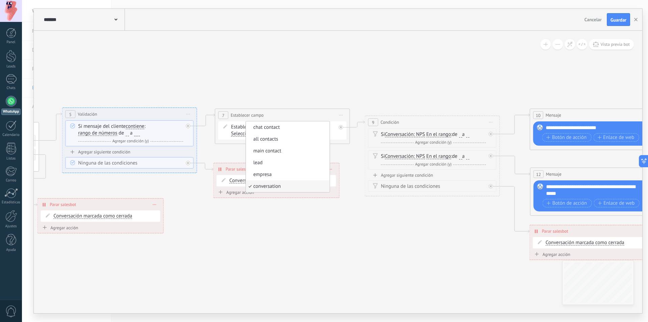
click at [275, 65] on icon at bounding box center [234, 153] width 1788 height 554
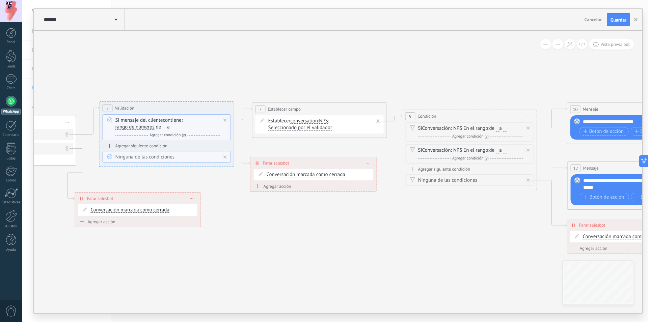
drag, startPoint x: 189, startPoint y: 76, endPoint x: 225, endPoint y: 72, distance: 36.7
click at [225, 72] on icon at bounding box center [272, 147] width 1788 height 554
click at [163, 128] on input "*" at bounding box center [163, 127] width 3 height 5
click at [171, 128] on input "**" at bounding box center [172, 127] width 5 height 5
click at [171, 127] on input "**" at bounding box center [172, 127] width 5 height 5
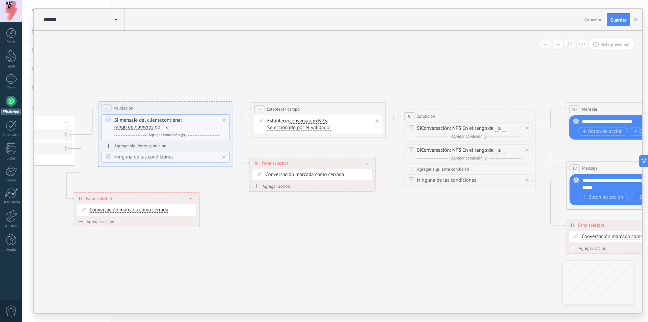
click at [258, 66] on icon at bounding box center [271, 147] width 1788 height 554
click at [157, 135] on span "Agregar condición (y)" at bounding box center [167, 135] width 40 height 5
click at [223, 142] on icon at bounding box center [223, 141] width 3 height 4
click at [241, 71] on icon at bounding box center [271, 147] width 1788 height 554
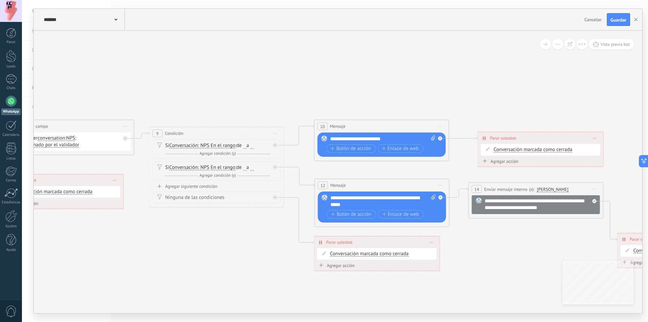
drag, startPoint x: 517, startPoint y: 57, endPoint x: 266, endPoint y: 72, distance: 251.6
click at [266, 72] on icon at bounding box center [19, 164] width 1788 height 554
click at [221, 146] on span "En el rango" at bounding box center [223, 145] width 25 height 5
click at [221, 146] on button "En el rango" at bounding box center [249, 146] width 84 height 12
click at [189, 147] on span "Conversación: NPS" at bounding box center [189, 145] width 40 height 5
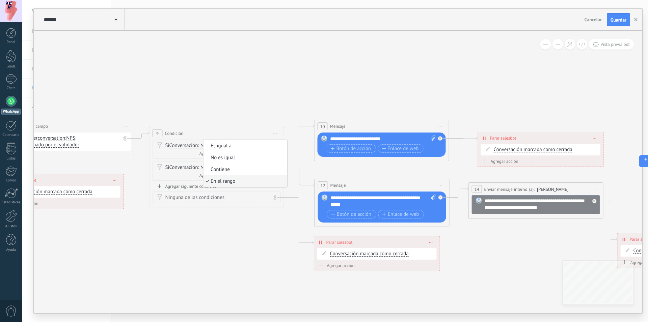
click at [189, 147] on button "Conversación: NPS" at bounding box center [208, 146] width 84 height 12
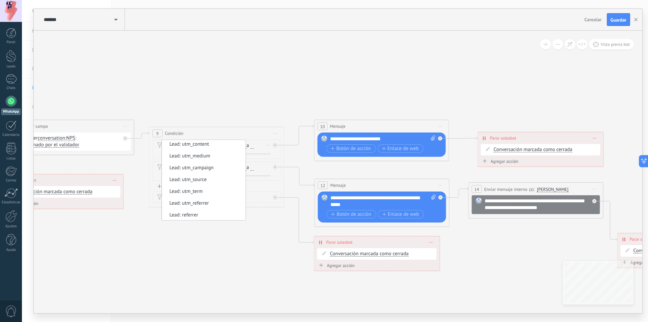
scroll to position [60, 0]
click at [233, 42] on icon at bounding box center [19, 164] width 1788 height 554
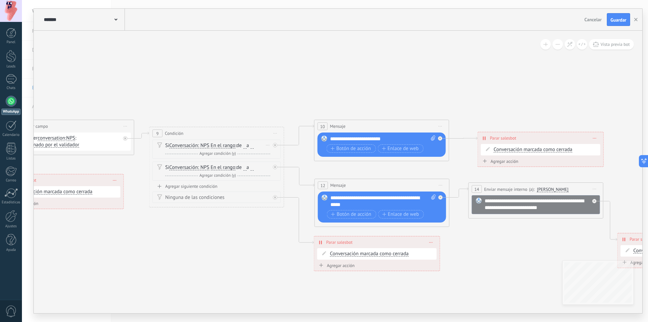
click at [229, 148] on span "En el rango" at bounding box center [223, 145] width 25 height 5
click at [229, 148] on button "En el rango" at bounding box center [249, 146] width 84 height 12
click at [241, 98] on icon at bounding box center [19, 164] width 1788 height 554
click at [255, 152] on div "Y Agregar condición (y)" at bounding box center [217, 154] width 105 height 7
click at [246, 146] on input "*" at bounding box center [244, 145] width 3 height 5
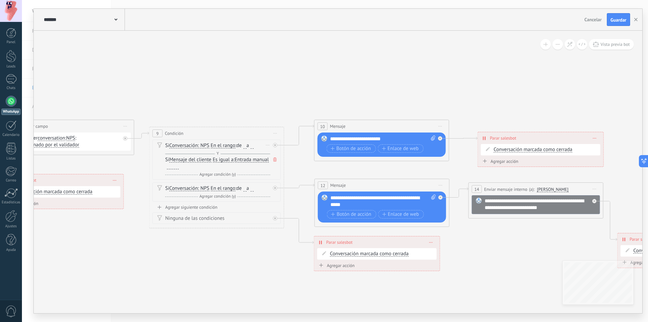
click at [194, 161] on span "Mensaje del cliente" at bounding box center [190, 159] width 42 height 5
click at [194, 161] on button "Mensaje del cliente" at bounding box center [208, 160] width 84 height 12
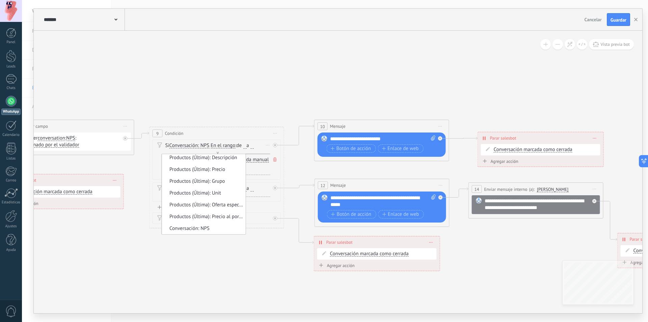
scroll to position [368, 0]
click at [242, 86] on icon at bounding box center [19, 164] width 1788 height 554
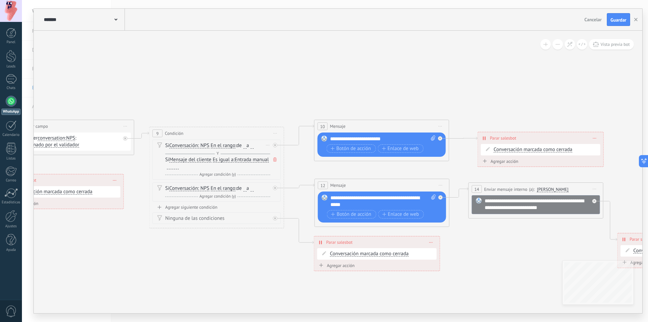
click at [224, 161] on span "Es igual a" at bounding box center [223, 159] width 21 height 5
click at [224, 161] on button "Es igual a" at bounding box center [251, 160] width 84 height 12
click at [229, 73] on icon at bounding box center [19, 164] width 1788 height 554
click at [235, 163] on span "Entrada manual" at bounding box center [252, 159] width 34 height 5
click at [231, 166] on button "Entrada manual" at bounding box center [273, 160] width 84 height 12
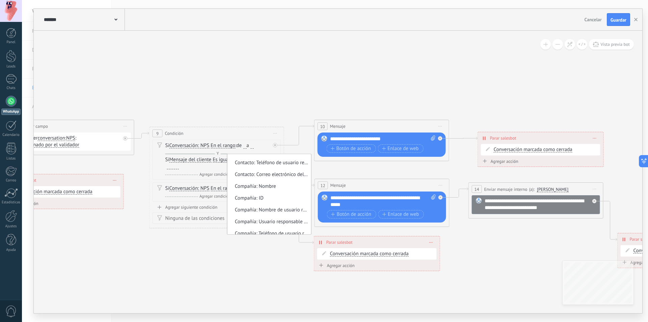
scroll to position [90, 0]
click at [261, 65] on icon at bounding box center [19, 164] width 1788 height 554
click at [274, 161] on icon at bounding box center [274, 160] width 3 height 4
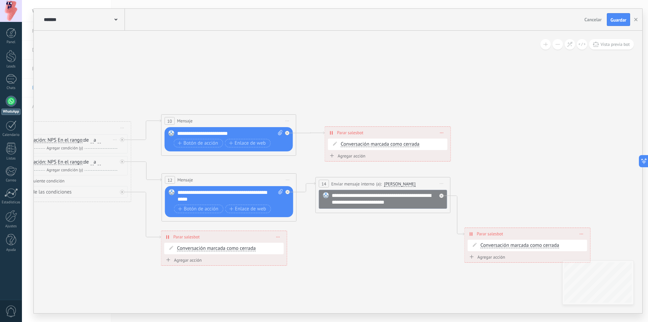
drag, startPoint x: 433, startPoint y: 72, endPoint x: 280, endPoint y: 66, distance: 153.0
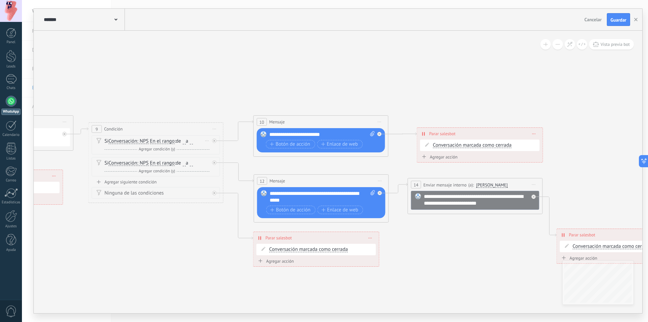
drag, startPoint x: 185, startPoint y: 72, endPoint x: 277, endPoint y: 73, distance: 92.2
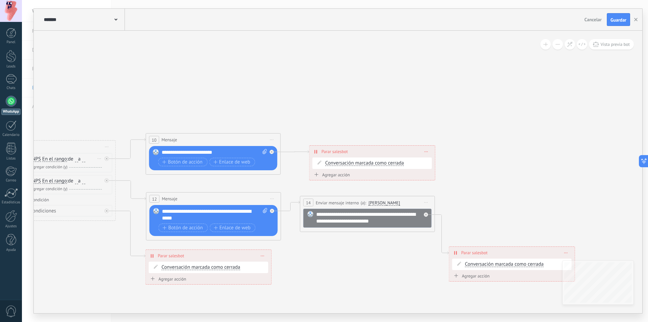
drag, startPoint x: 481, startPoint y: 87, endPoint x: 488, endPoint y: 102, distance: 15.9
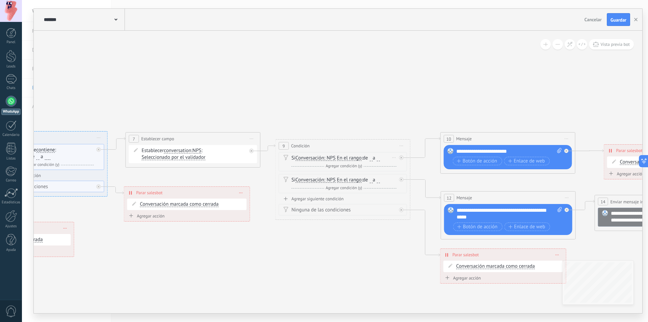
drag, startPoint x: 158, startPoint y: 88, endPoint x: 330, endPoint y: 89, distance: 171.5
click at [330, 89] on icon at bounding box center [145, 176] width 1788 height 554
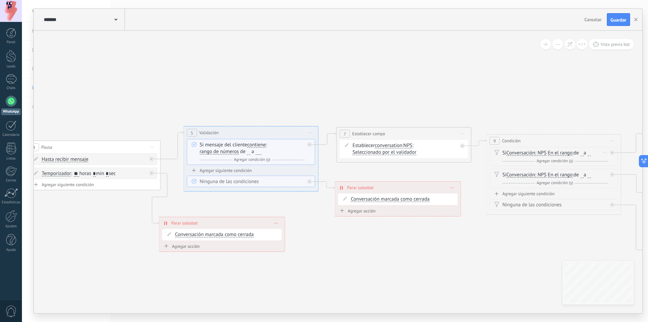
drag, startPoint x: 193, startPoint y: 85, endPoint x: 401, endPoint y: 81, distance: 207.6
click at [412, 82] on icon at bounding box center [356, 171] width 1788 height 554
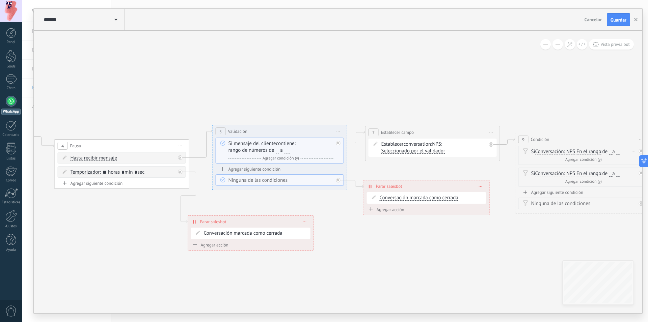
drag, startPoint x: 191, startPoint y: 81, endPoint x: 409, endPoint y: 80, distance: 217.4
click at [409, 80] on icon at bounding box center [385, 170] width 1788 height 554
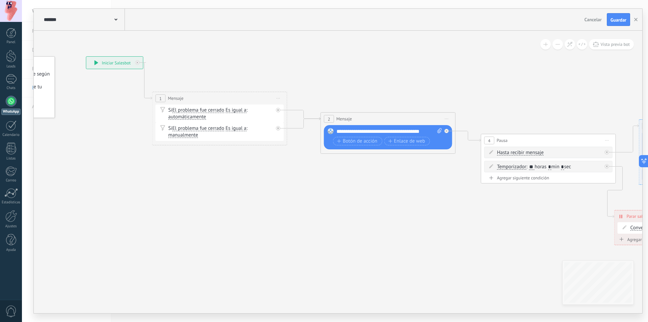
drag, startPoint x: 252, startPoint y: 84, endPoint x: 438, endPoint y: 79, distance: 185.7
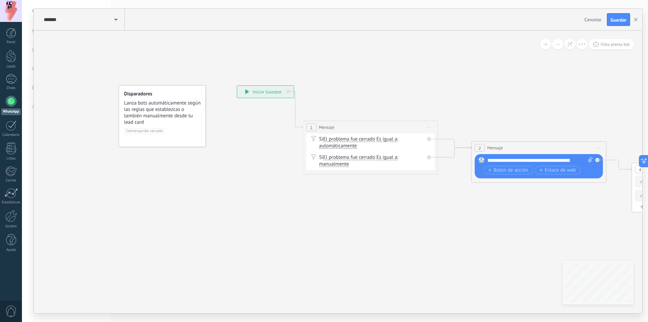
drag, startPoint x: 208, startPoint y: 80, endPoint x: 358, endPoint y: 109, distance: 153.6
click at [581, 44] on icon at bounding box center [582, 45] width 7 height 4
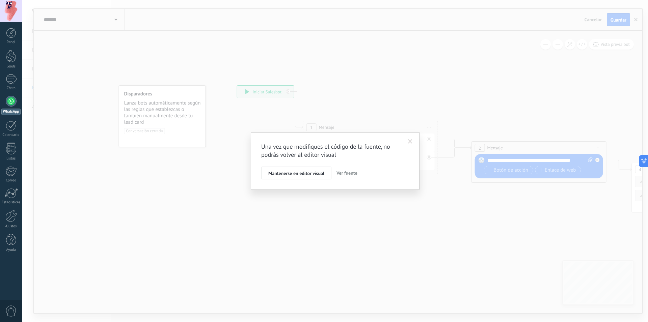
click at [345, 172] on span "Ver fuente" at bounding box center [347, 173] width 21 height 6
type textarea "**********"
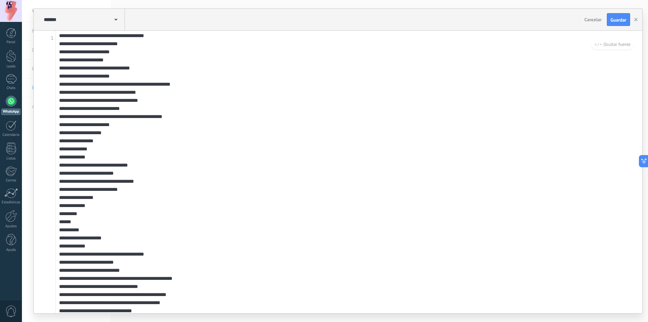
scroll to position [1716, 0]
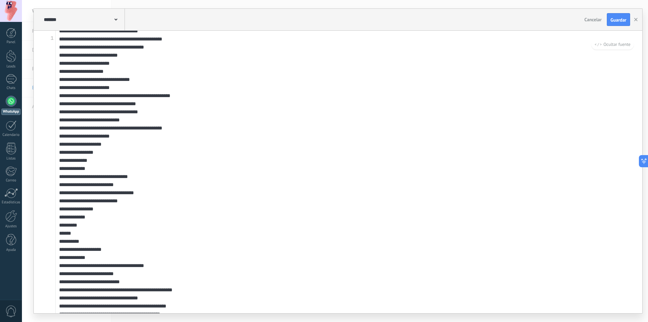
click at [621, 45] on span "Ocultar fuente" at bounding box center [613, 45] width 36 height 6
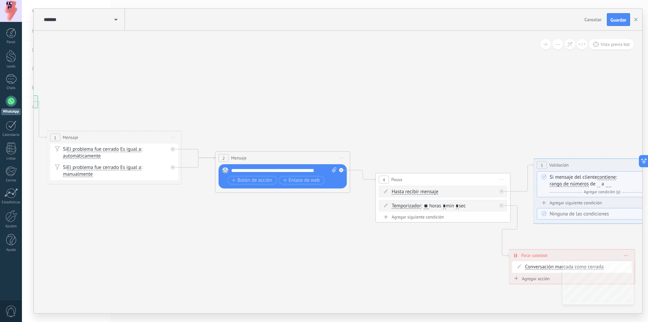
drag, startPoint x: 567, startPoint y: 76, endPoint x: 311, endPoint y: 86, distance: 256.4
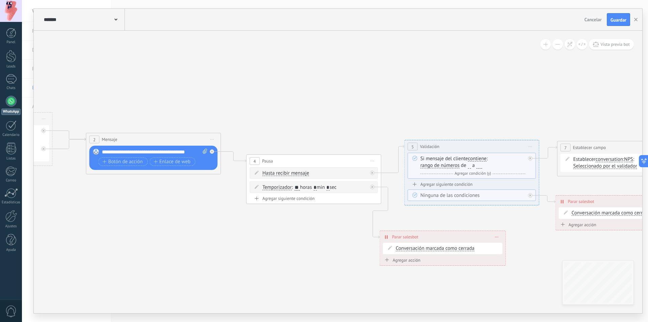
drag, startPoint x: 498, startPoint y: 134, endPoint x: 369, endPoint y: 115, distance: 130.3
click at [369, 115] on icon at bounding box center [577, 185] width 1788 height 554
click at [612, 44] on span "Vista previa bot" at bounding box center [614, 45] width 29 height 6
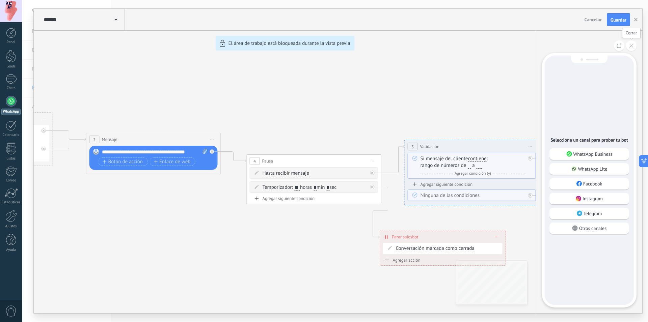
click at [631, 45] on icon at bounding box center [632, 46] width 4 height 4
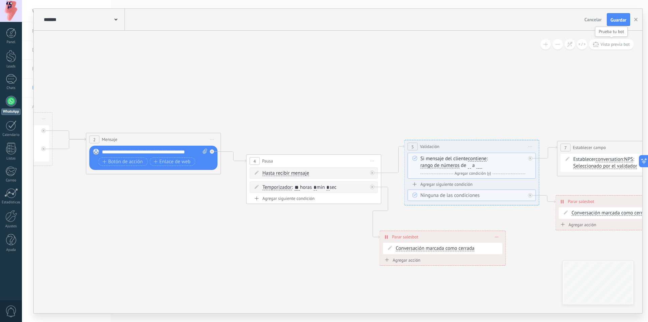
click at [606, 45] on span "Vista previa bot" at bounding box center [614, 45] width 29 height 6
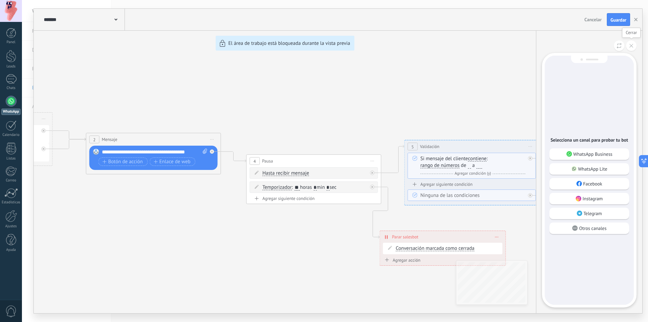
click at [633, 46] on icon at bounding box center [632, 46] width 4 height 4
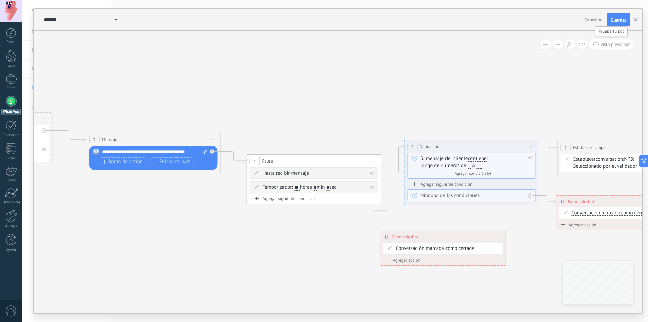
click at [595, 46] on icon at bounding box center [596, 44] width 6 height 5
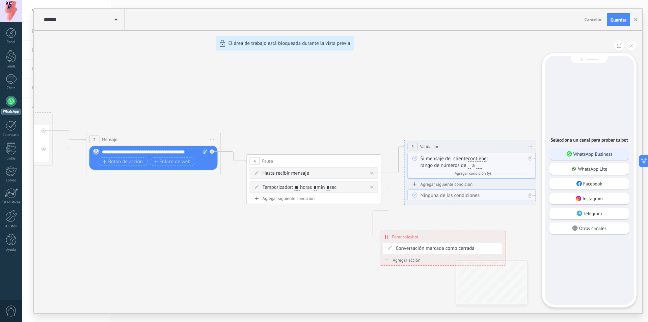
click at [596, 155] on p "WhatsApp Business" at bounding box center [592, 154] width 39 height 6
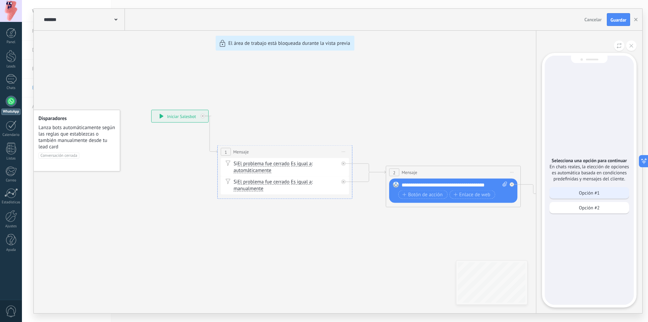
click at [597, 194] on p "Opción #1" at bounding box center [589, 193] width 21 height 6
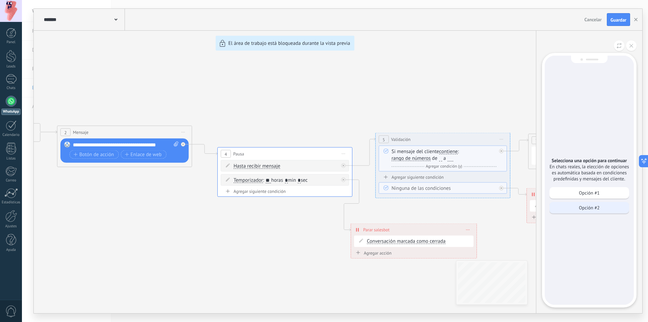
click at [607, 207] on div "Opción #2" at bounding box center [590, 207] width 80 height 11
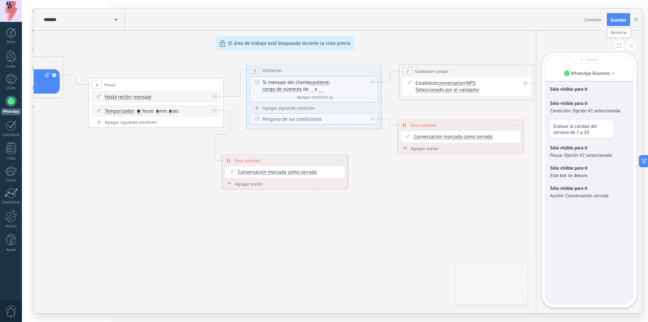
click at [621, 43] on icon at bounding box center [619, 46] width 5 height 6
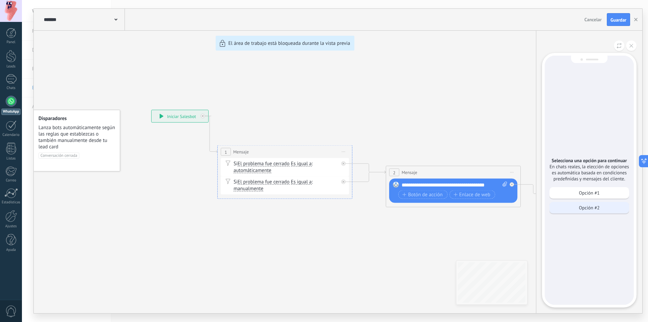
click at [606, 208] on div "Opción #2" at bounding box center [590, 207] width 80 height 11
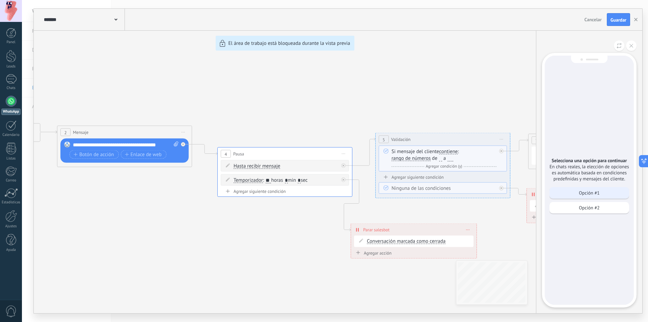
click at [595, 196] on p "Opción #1" at bounding box center [589, 193] width 21 height 6
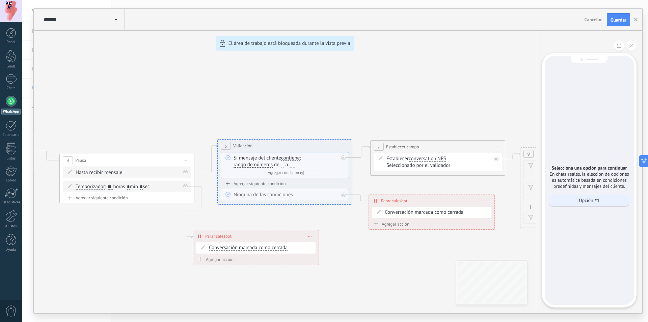
click at [611, 202] on div "Opción #1" at bounding box center [590, 200] width 80 height 11
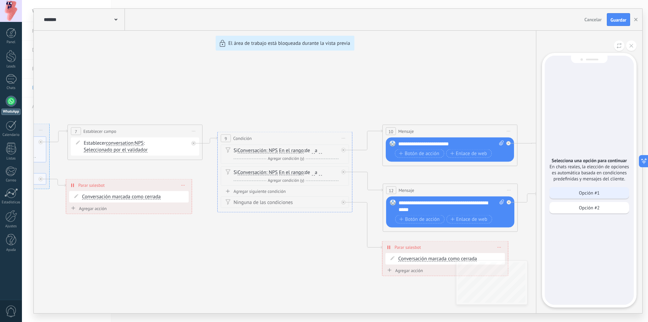
click at [615, 196] on div "Opción #1" at bounding box center [590, 192] width 80 height 11
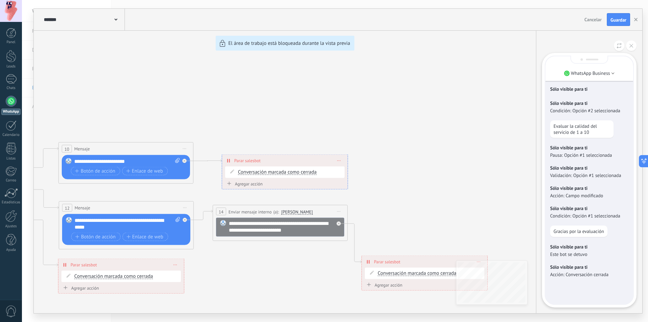
click at [637, 48] on div "WhatsApp Business Sólo visible para ti Sólo visible para ti Condición: Opción #…" at bounding box center [589, 172] width 106 height 283
click at [634, 45] on button at bounding box center [631, 46] width 10 height 10
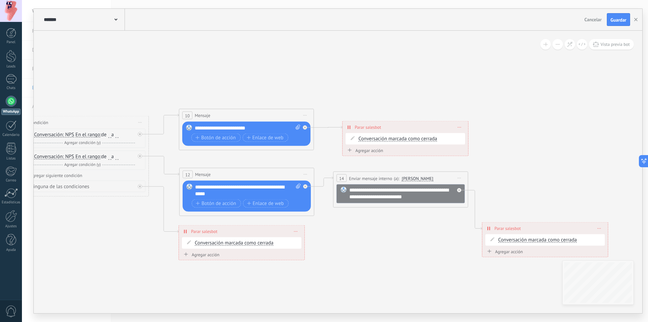
drag, startPoint x: 258, startPoint y: 100, endPoint x: 436, endPoint y: 52, distance: 184.9
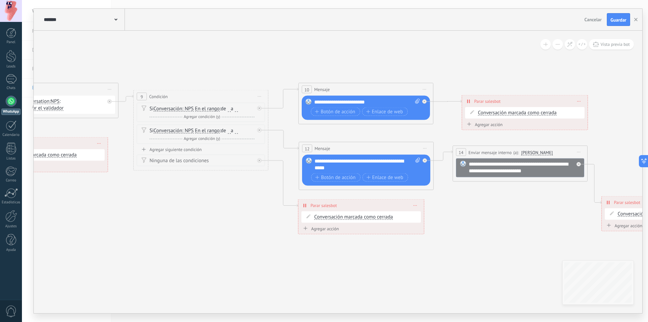
drag, startPoint x: 244, startPoint y: 64, endPoint x: 470, endPoint y: 64, distance: 225.8
click at [470, 64] on icon at bounding box center [3, 127] width 1788 height 554
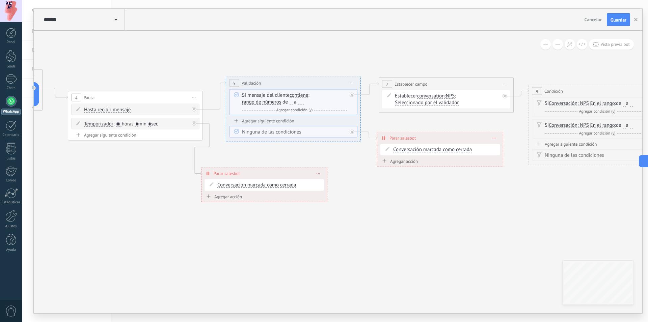
drag, startPoint x: 178, startPoint y: 71, endPoint x: 347, endPoint y: 65, distance: 169.5
click at [347, 65] on icon at bounding box center [398, 122] width 1788 height 554
click at [581, 47] on button at bounding box center [582, 44] width 10 height 10
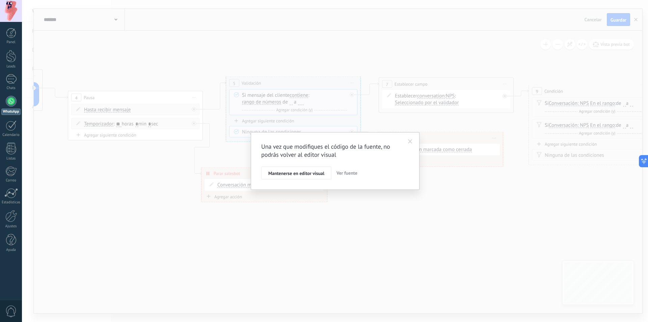
click at [340, 175] on span "Ver fuente" at bounding box center [347, 173] width 21 height 6
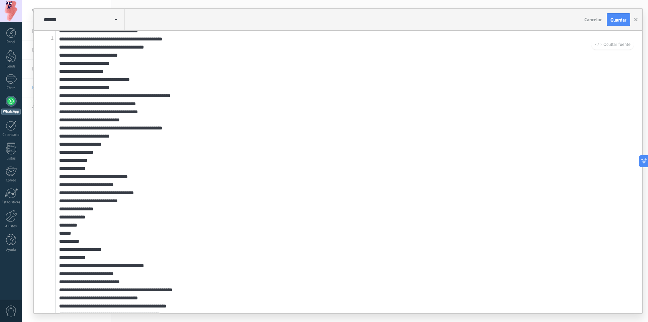
click at [609, 45] on span "Ocultar fuente" at bounding box center [613, 45] width 36 height 6
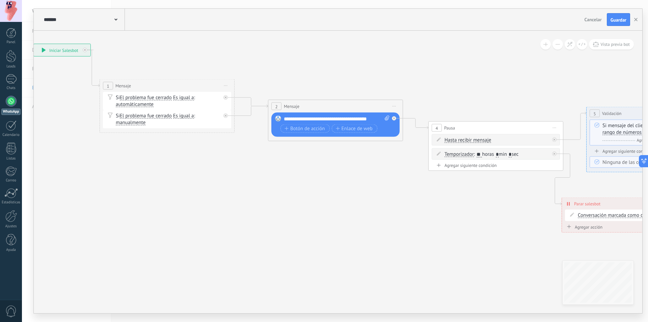
drag, startPoint x: 123, startPoint y: 57, endPoint x: 532, endPoint y: 88, distance: 409.9
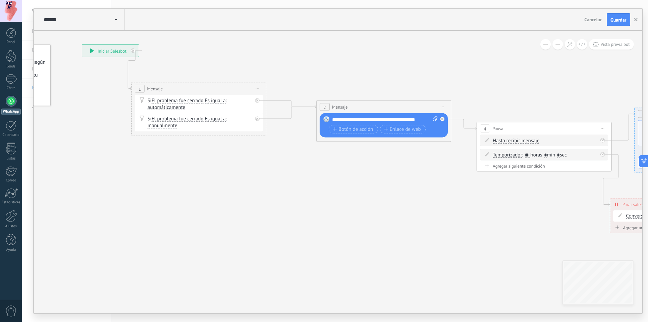
drag, startPoint x: 269, startPoint y: 84, endPoint x: 252, endPoint y: 86, distance: 16.7
click at [252, 86] on span "Iniciar vista previa aquí" at bounding box center [257, 89] width 11 height 10
drag, startPoint x: 206, startPoint y: 110, endPoint x: 219, endPoint y: 109, distance: 12.5
click at [219, 109] on div "Si El problema fue cerrado El problema fue cerrado El problema fue cerrado El p…" at bounding box center [200, 105] width 105 height 14
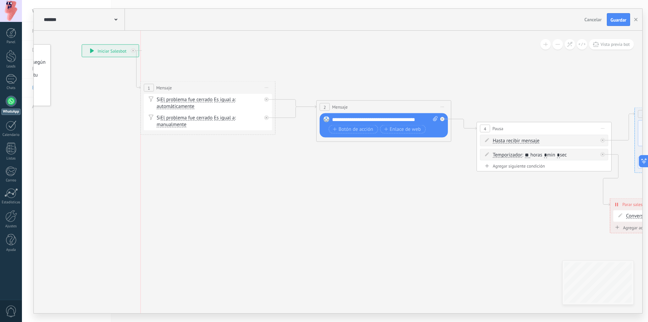
drag, startPoint x: 217, startPoint y: 94, endPoint x: 228, endPoint y: 93, distance: 11.2
click at [228, 93] on div "1 Mensaje ******* Iniciar vista previa aquí" at bounding box center [208, 88] width 134 height 12
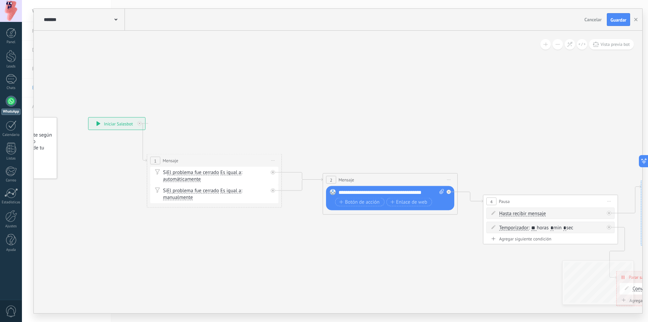
drag, startPoint x: 386, startPoint y: 81, endPoint x: 417, endPoint y: 136, distance: 63.3
click at [585, 43] on button at bounding box center [582, 44] width 10 height 10
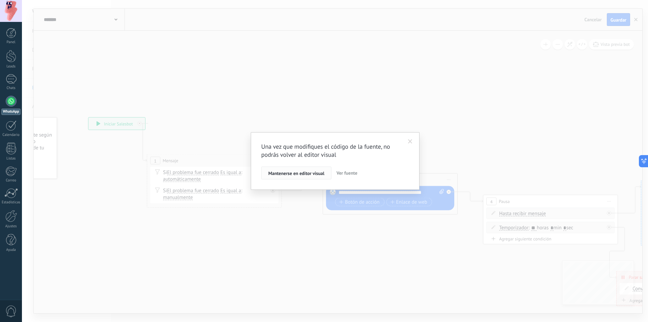
click at [318, 173] on span "Mantenerse en editor visual" at bounding box center [296, 173] width 56 height 5
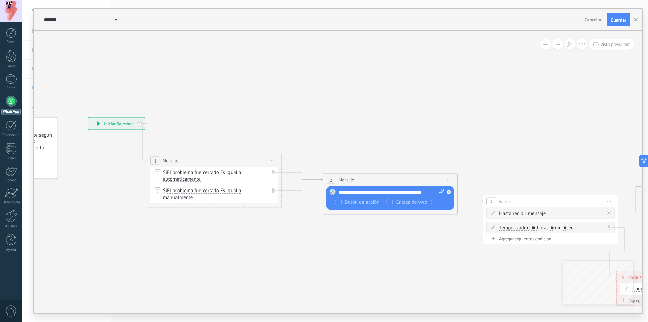
click at [587, 47] on div "Vista previa bot" at bounding box center [586, 44] width 95 height 10
click at [584, 46] on button at bounding box center [582, 44] width 10 height 10
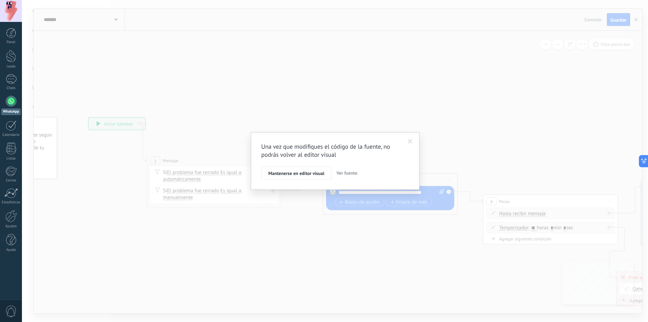
click at [340, 176] on span "Ver fuente" at bounding box center [347, 173] width 21 height 6
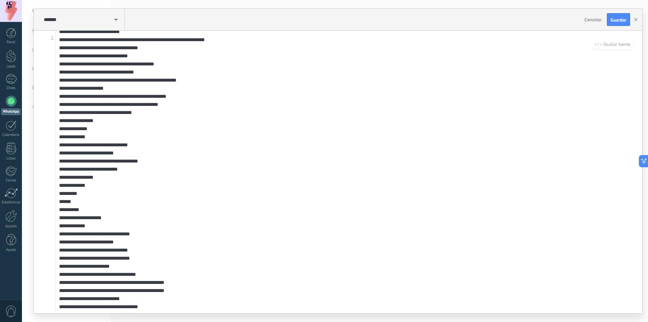
scroll to position [448, 0]
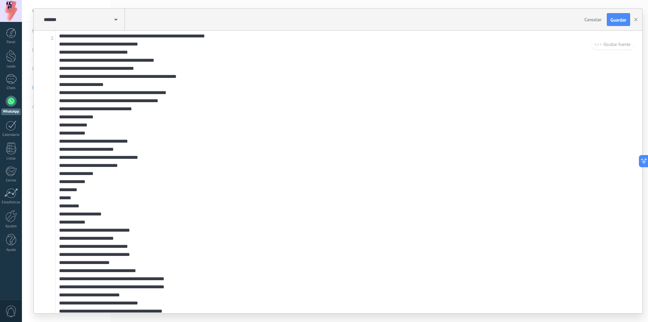
click at [284, 128] on textarea at bounding box center [349, 172] width 587 height 283
